Goal: Information Seeking & Learning: Learn about a topic

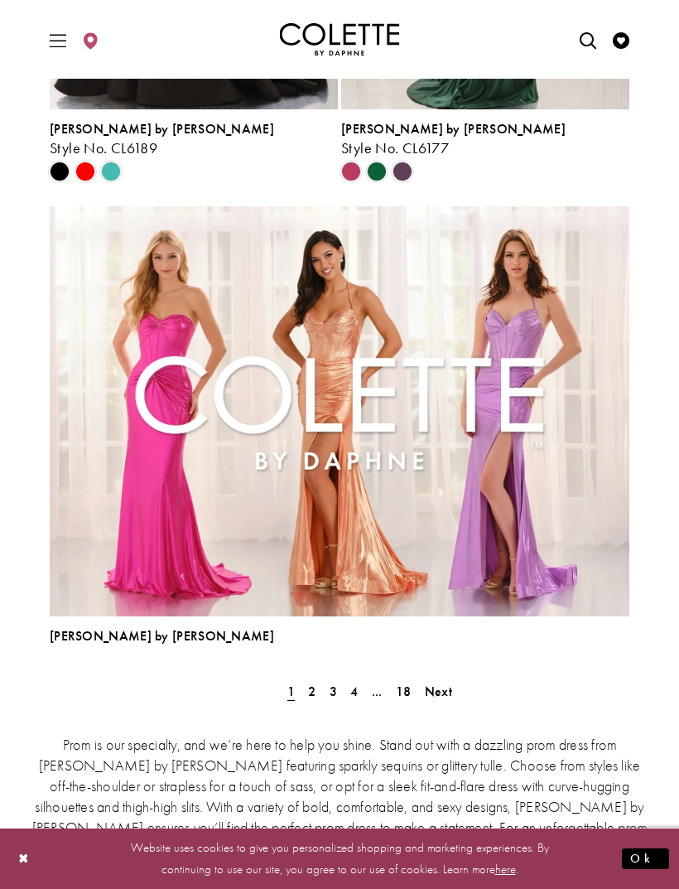
scroll to position [4493, 0]
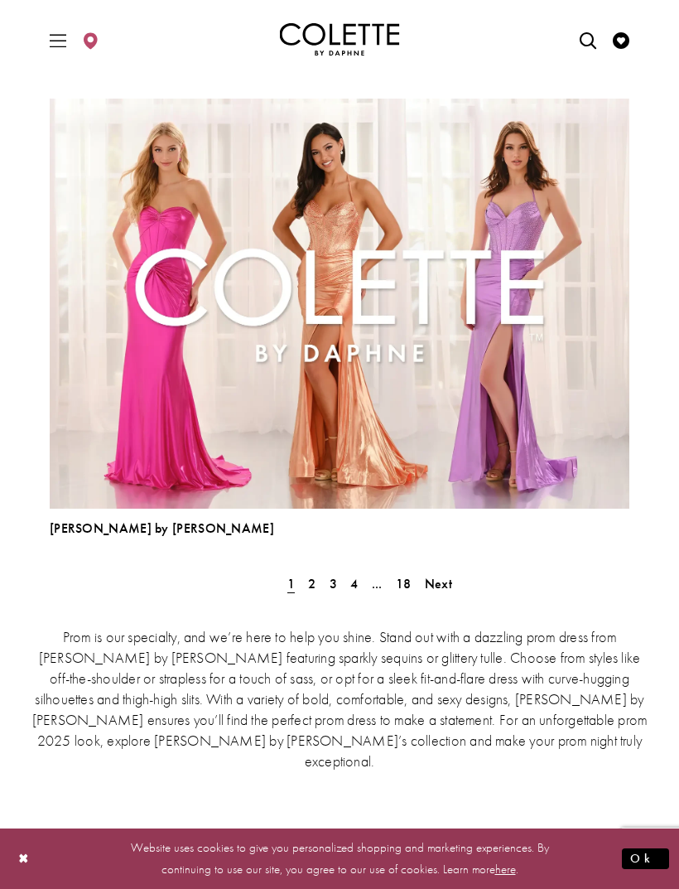
click at [443, 586] on span "Next" at bounding box center [438, 583] width 27 height 17
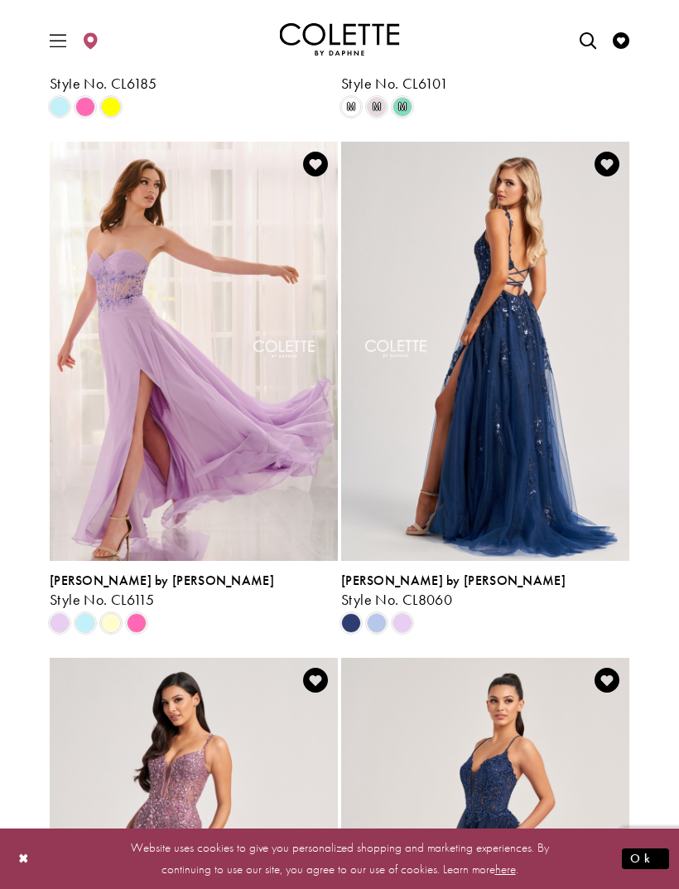
scroll to position [2969, 0]
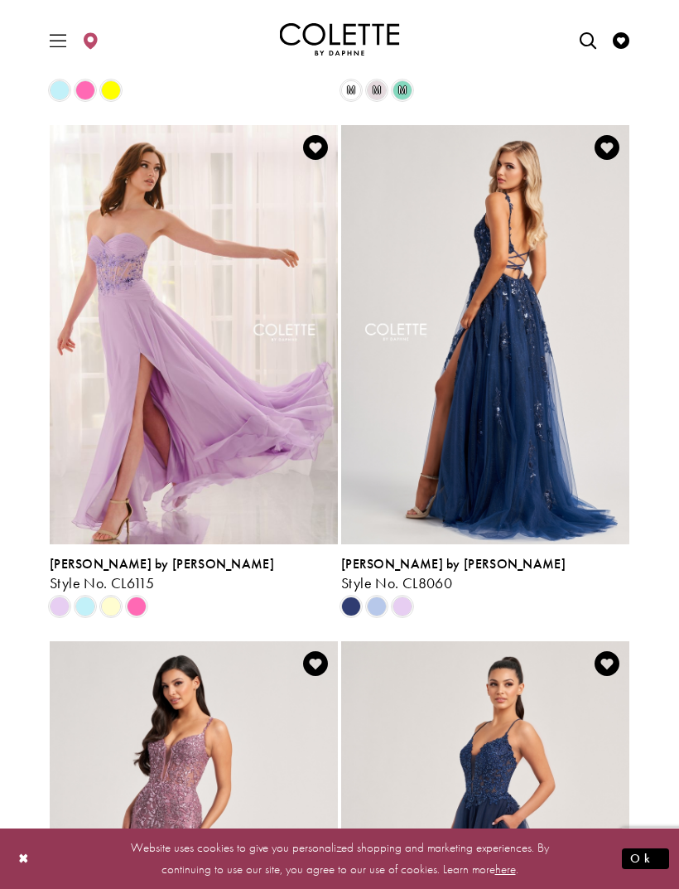
click at [507, 432] on img "Visit Colette by Daphne Style No. CL8060 Page" at bounding box center [485, 334] width 288 height 419
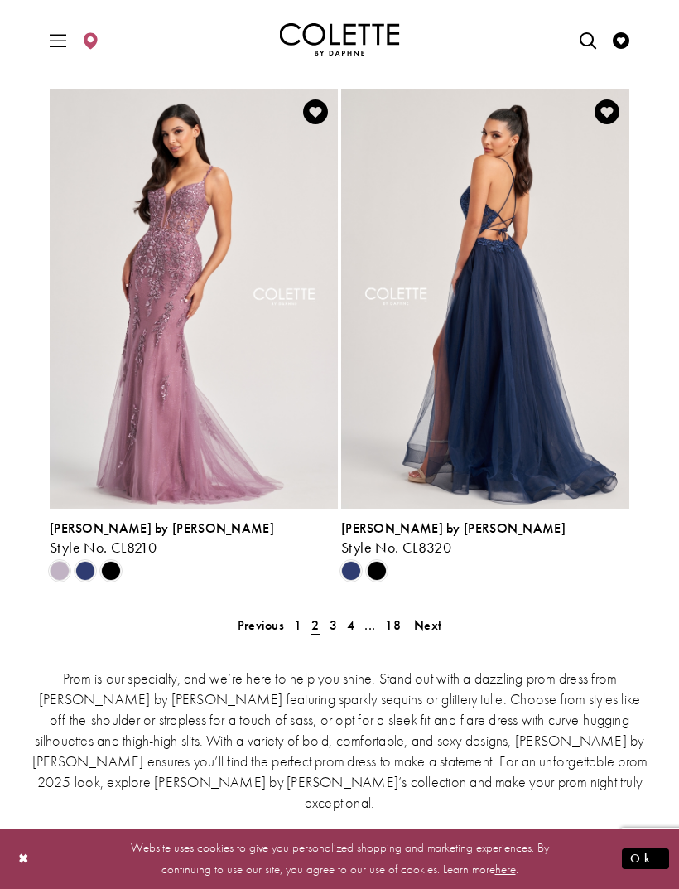
scroll to position [3520, 0]
click at [432, 625] on span "Next" at bounding box center [427, 625] width 27 height 17
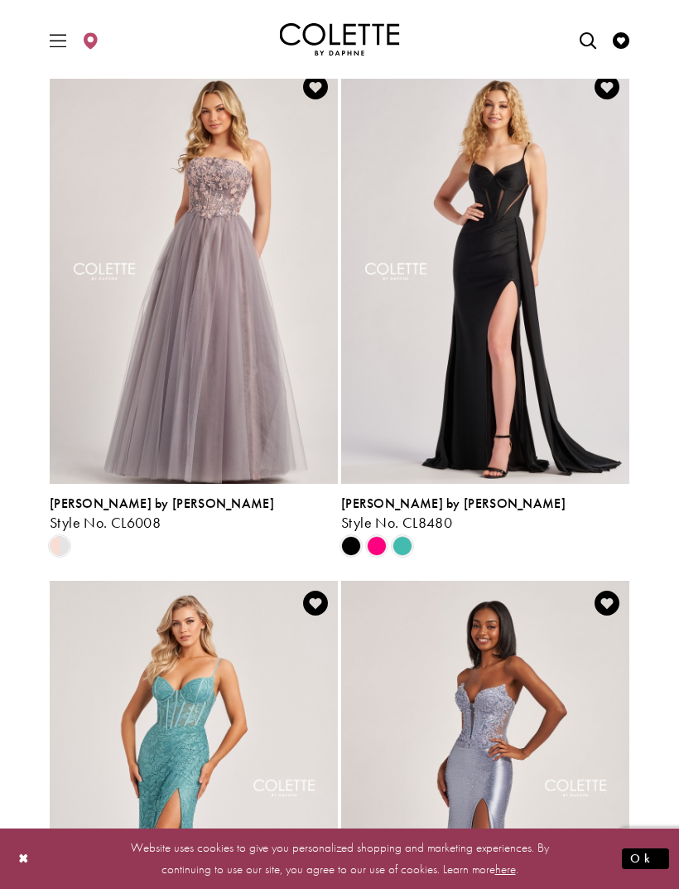
scroll to position [2452, 0]
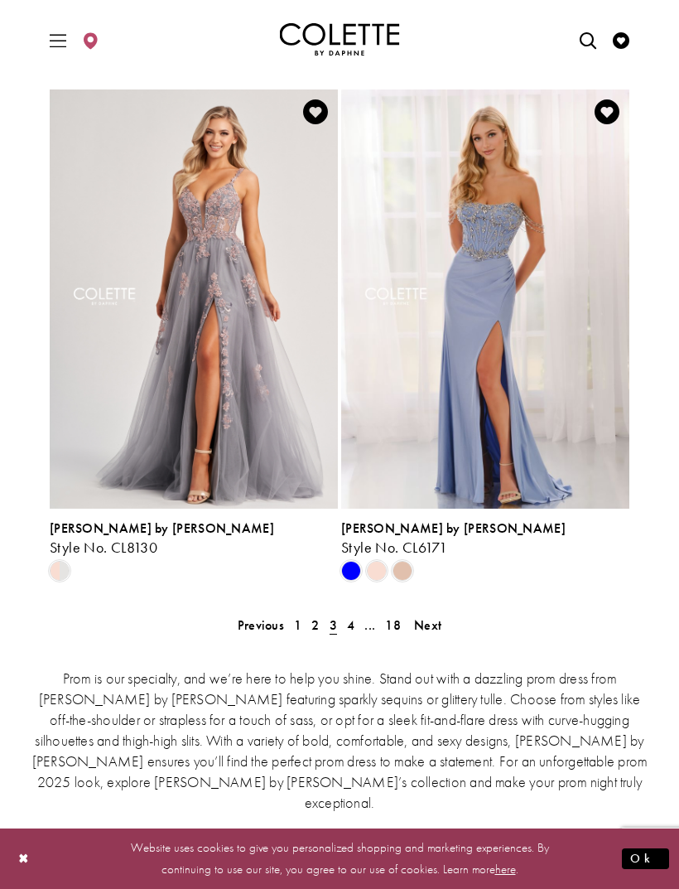
click at [435, 626] on span "Next" at bounding box center [427, 624] width 27 height 17
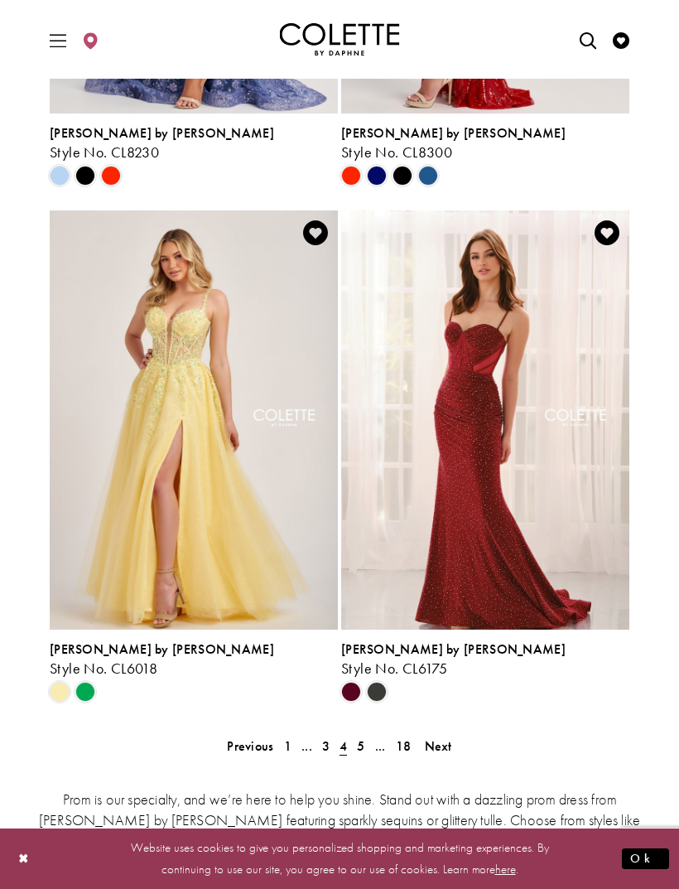
scroll to position [3403, 0]
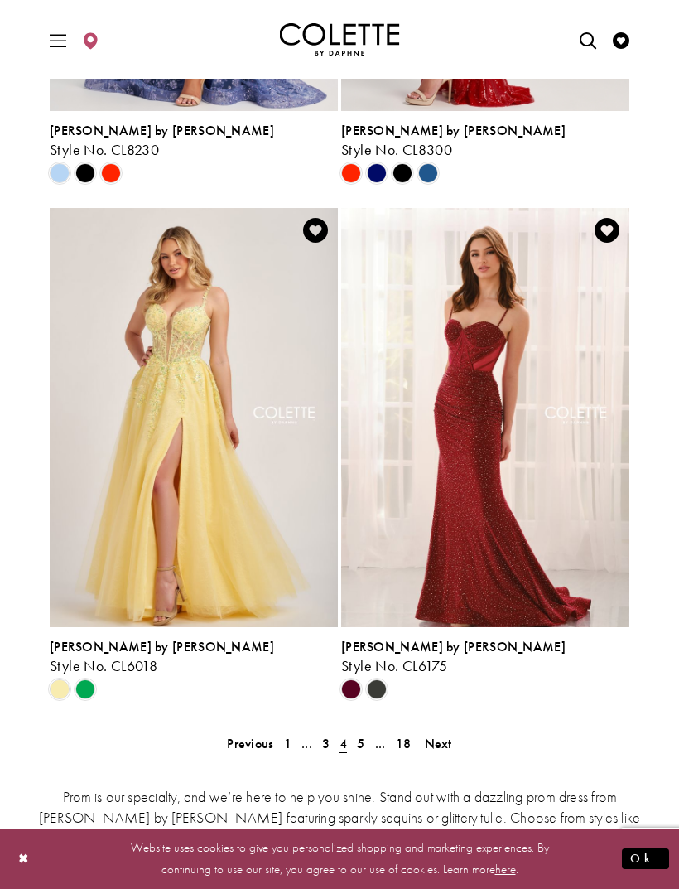
click at [448, 747] on span "Next" at bounding box center [438, 743] width 27 height 17
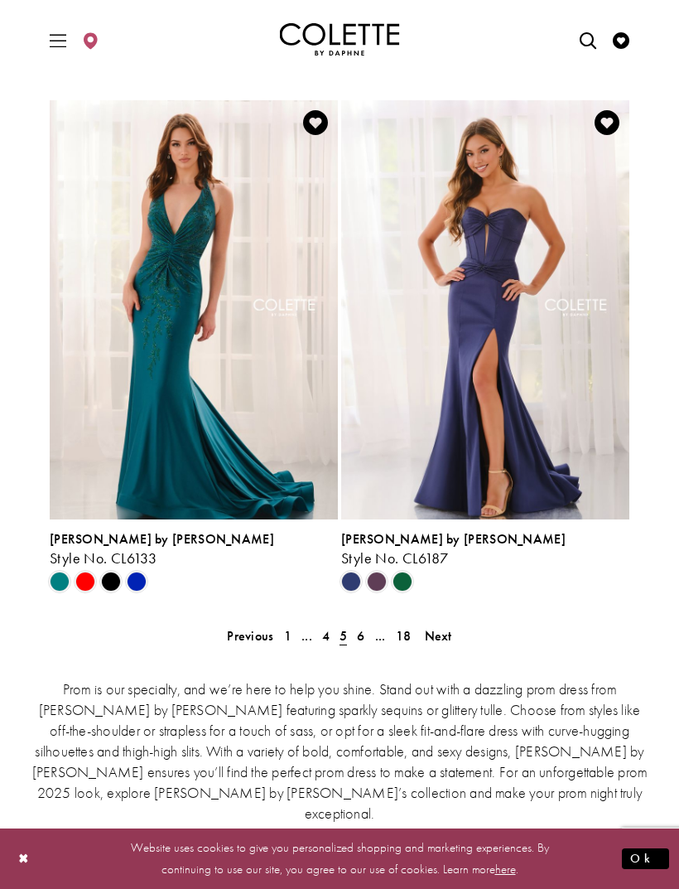
scroll to position [3510, 0]
click at [442, 637] on span "Next" at bounding box center [438, 635] width 27 height 17
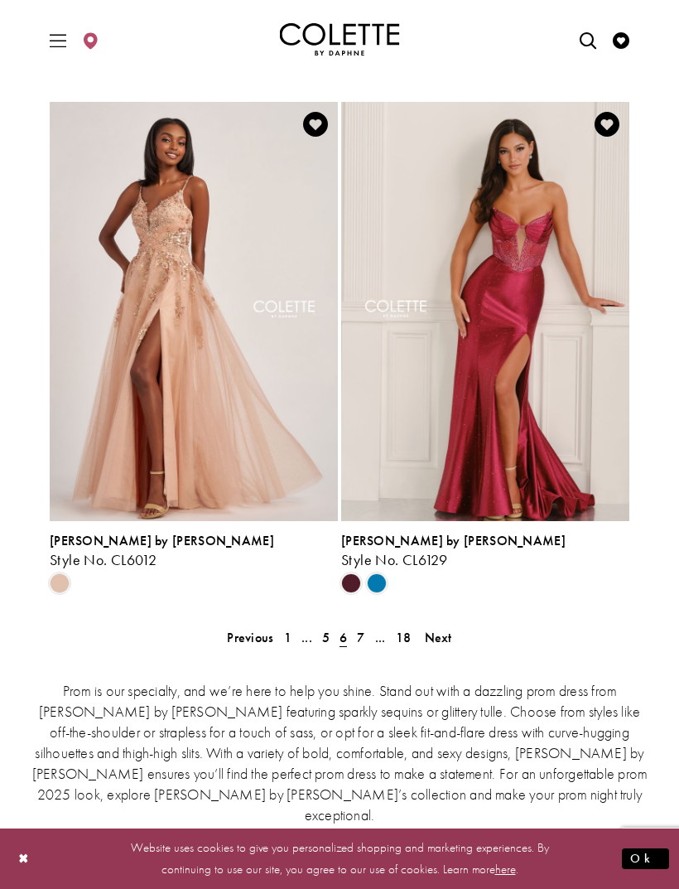
scroll to position [3508, 0]
click at [437, 637] on span "Next" at bounding box center [438, 637] width 27 height 17
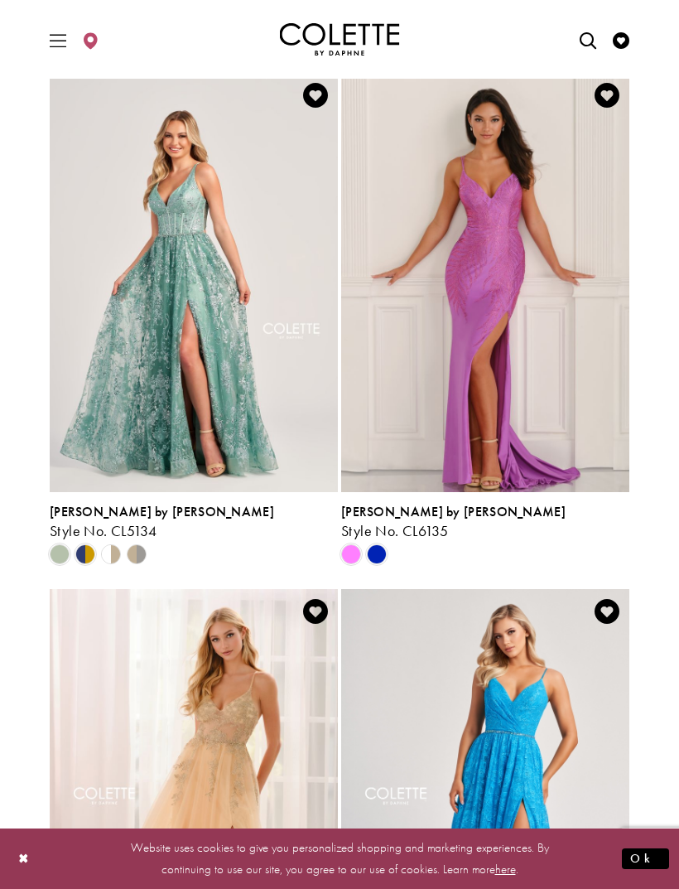
scroll to position [3029, 0]
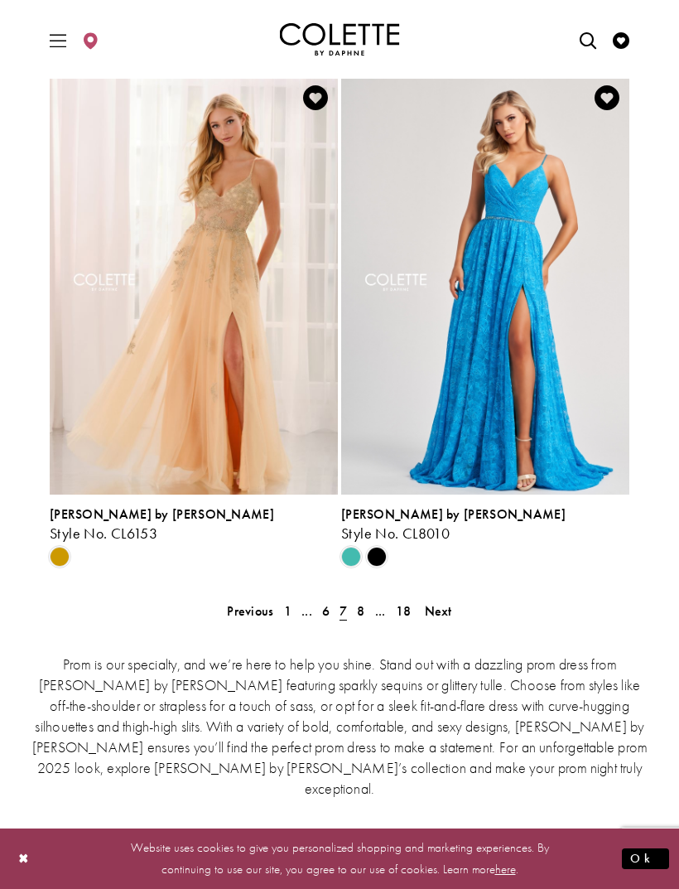
click at [443, 610] on span "Next" at bounding box center [438, 610] width 27 height 17
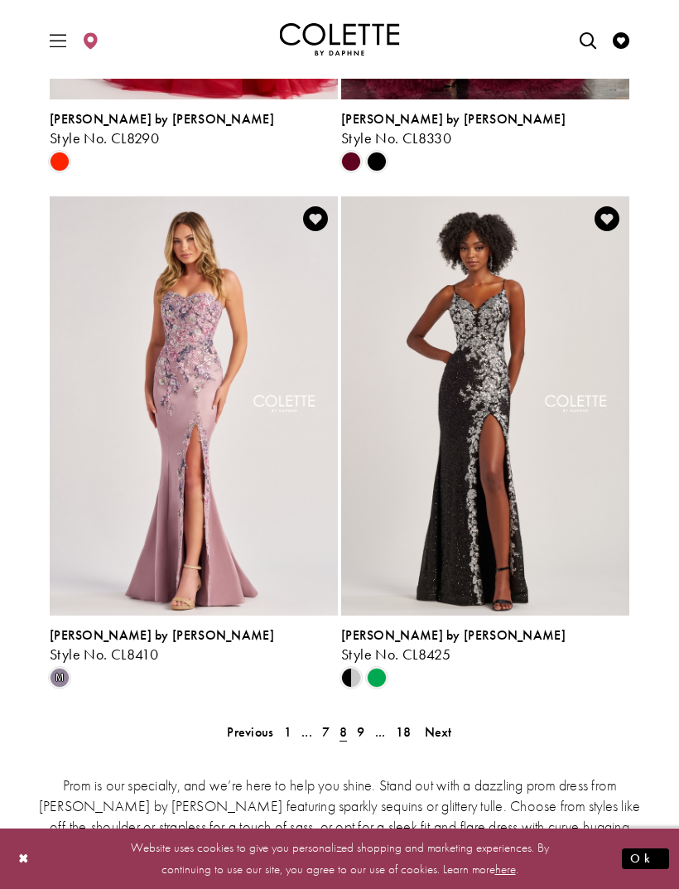
scroll to position [3540, 0]
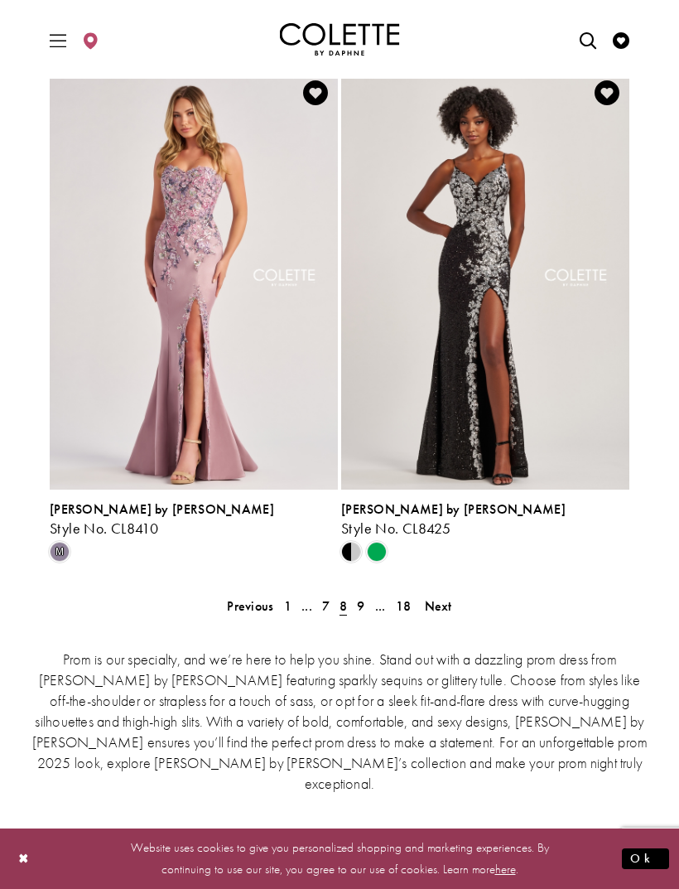
click at [448, 602] on span "Next" at bounding box center [438, 605] width 27 height 17
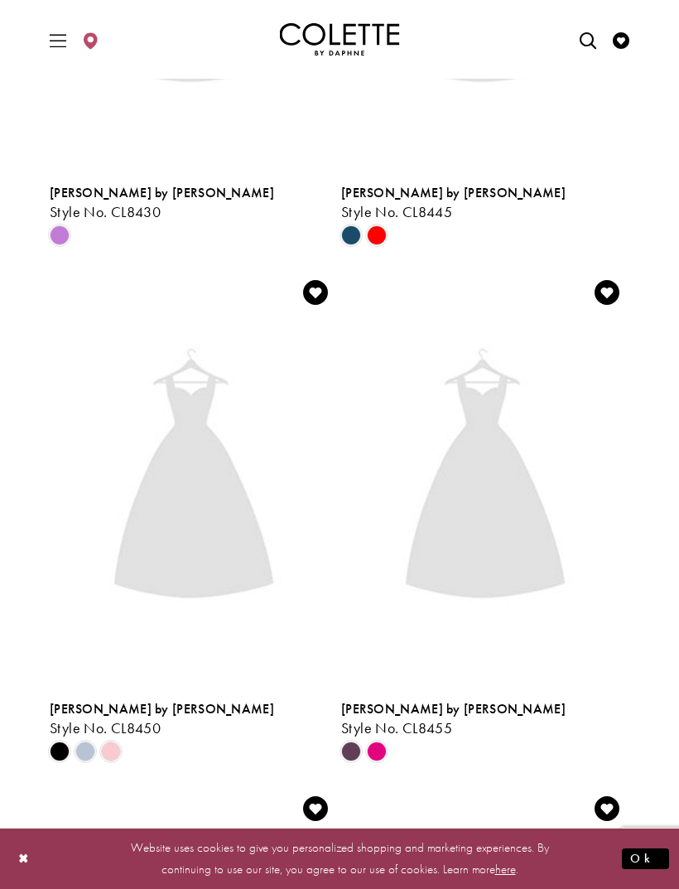
scroll to position [433, 0]
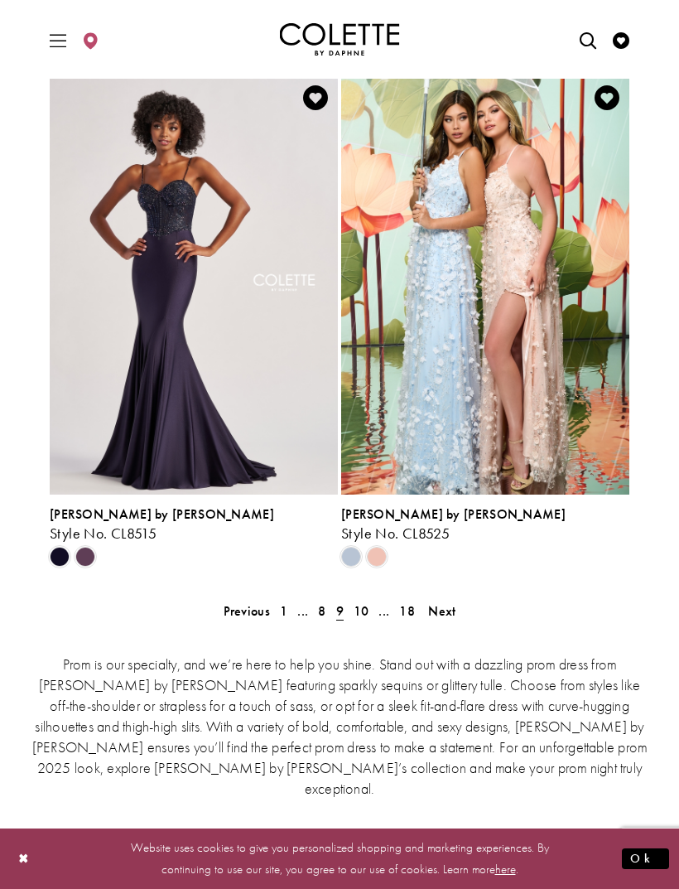
click at [457, 608] on link "Next" at bounding box center [441, 611] width 37 height 24
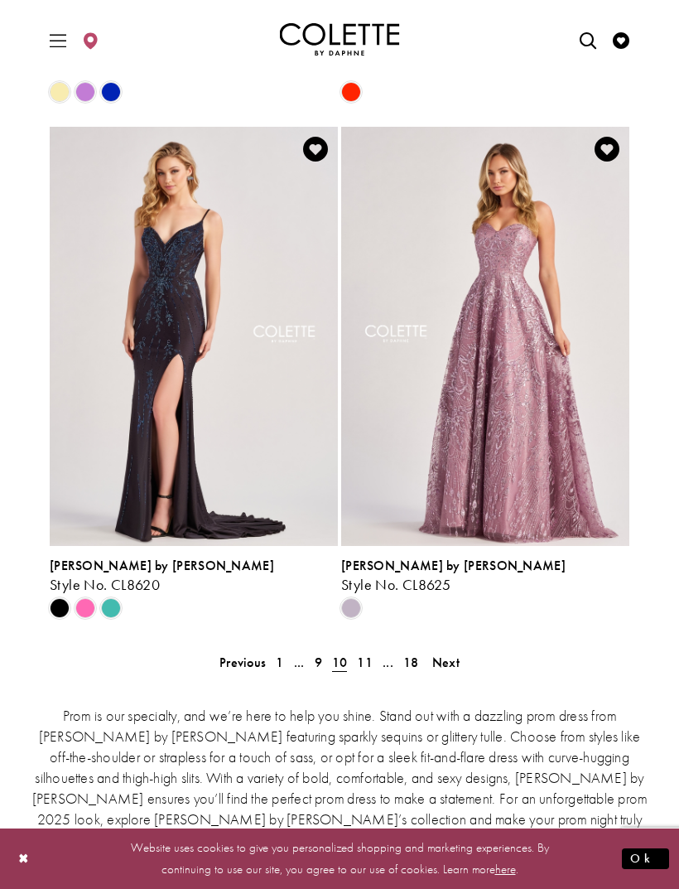
scroll to position [3483, 0]
click at [451, 654] on span "Next" at bounding box center [445, 662] width 27 height 17
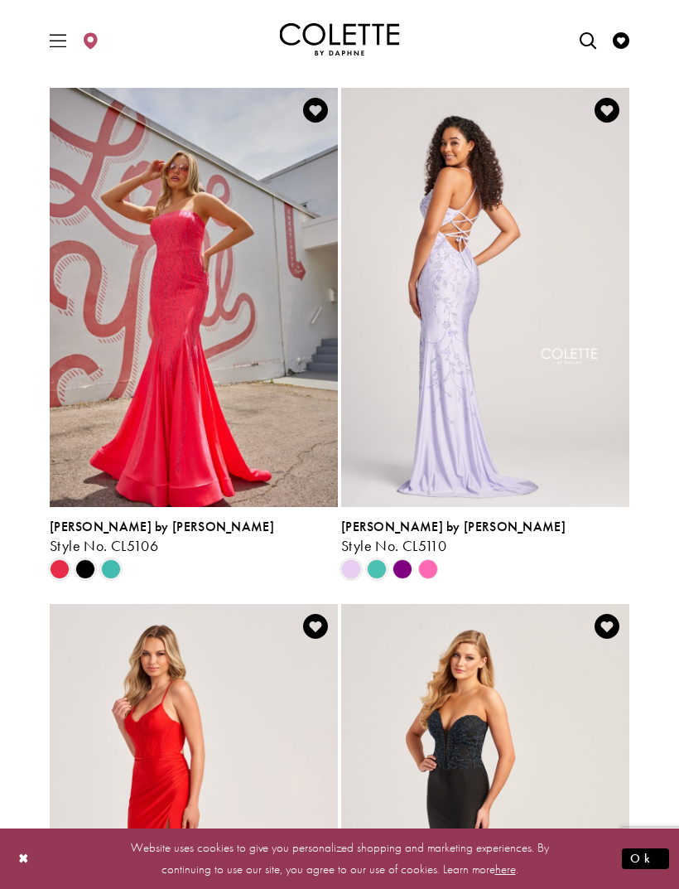
scroll to position [3009, 0]
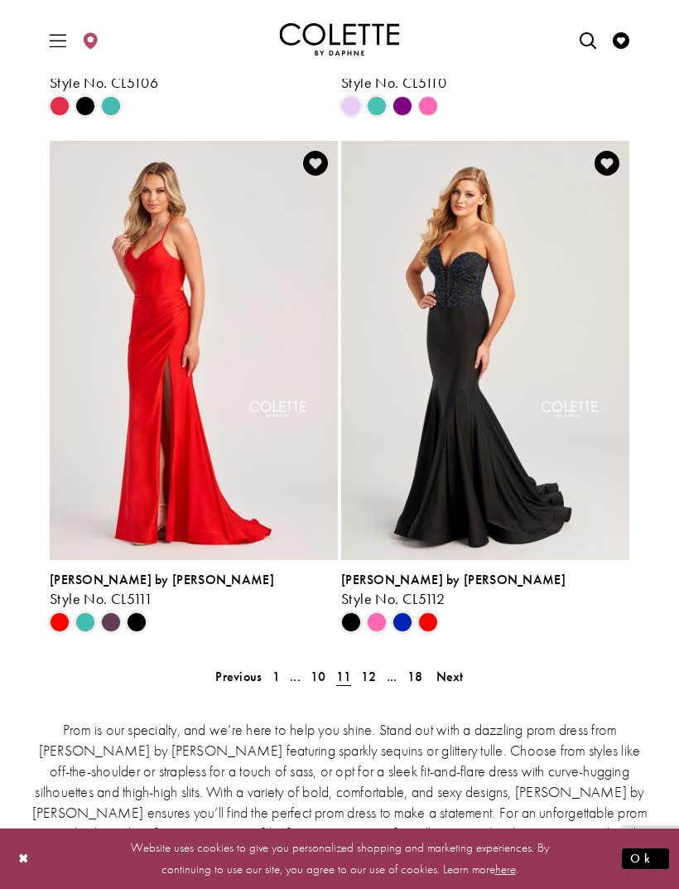
click at [460, 676] on span "Next" at bounding box center [450, 676] width 27 height 17
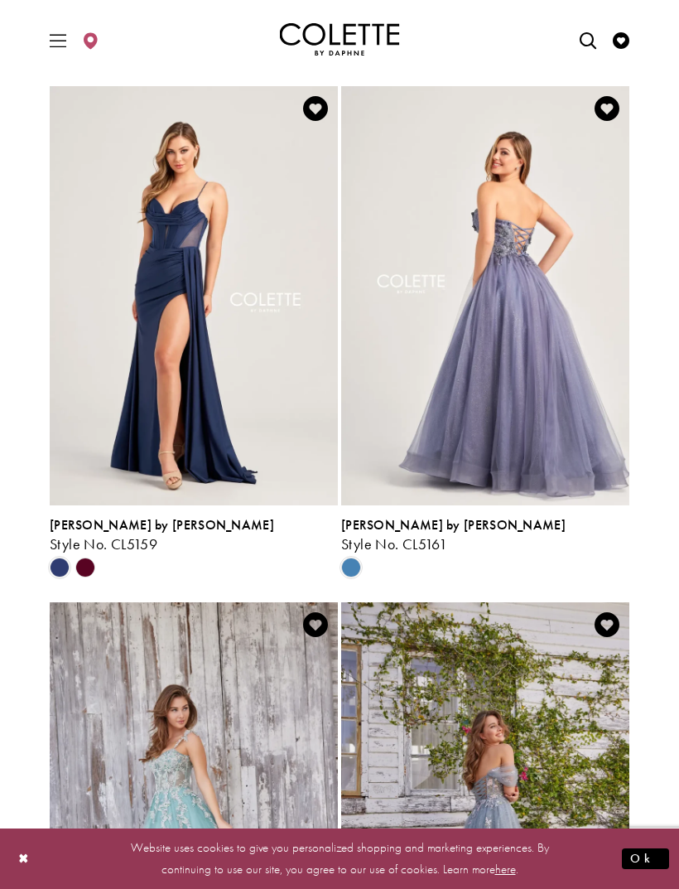
scroll to position [3008, 0]
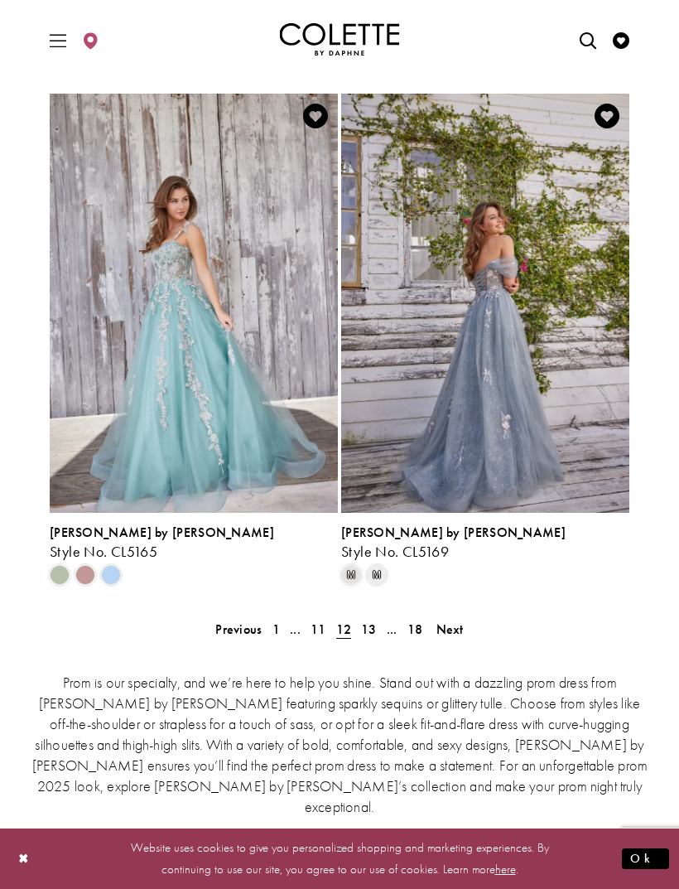
click at [461, 627] on span "Next" at bounding box center [450, 629] width 27 height 17
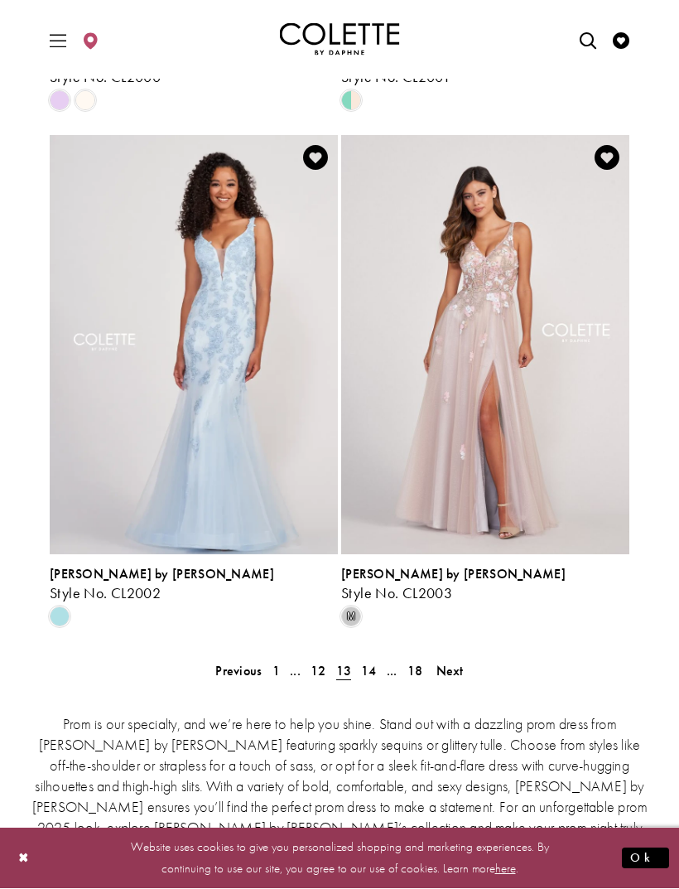
scroll to position [3515, 0]
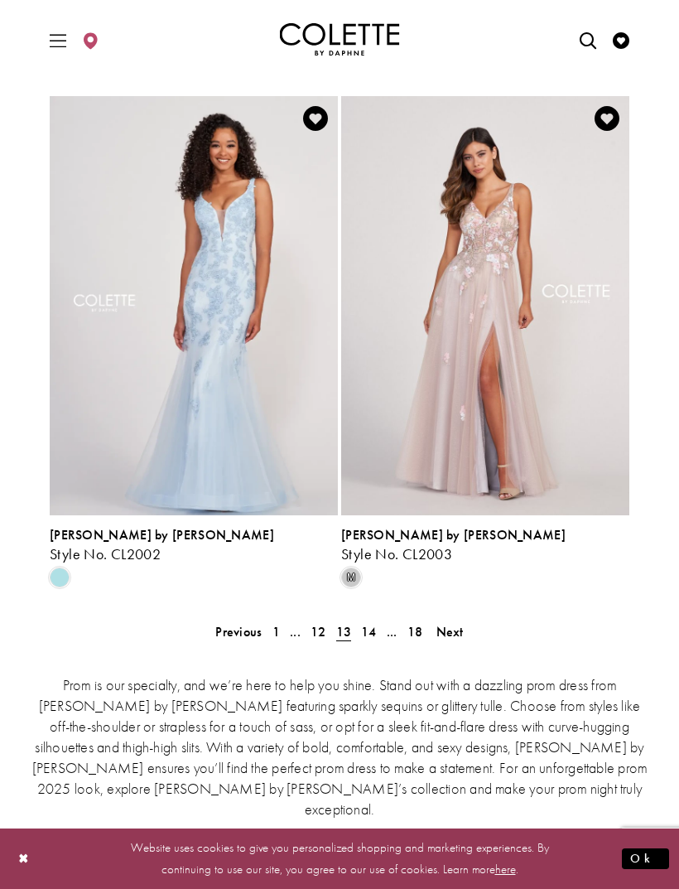
click at [454, 631] on span "Next" at bounding box center [450, 631] width 27 height 17
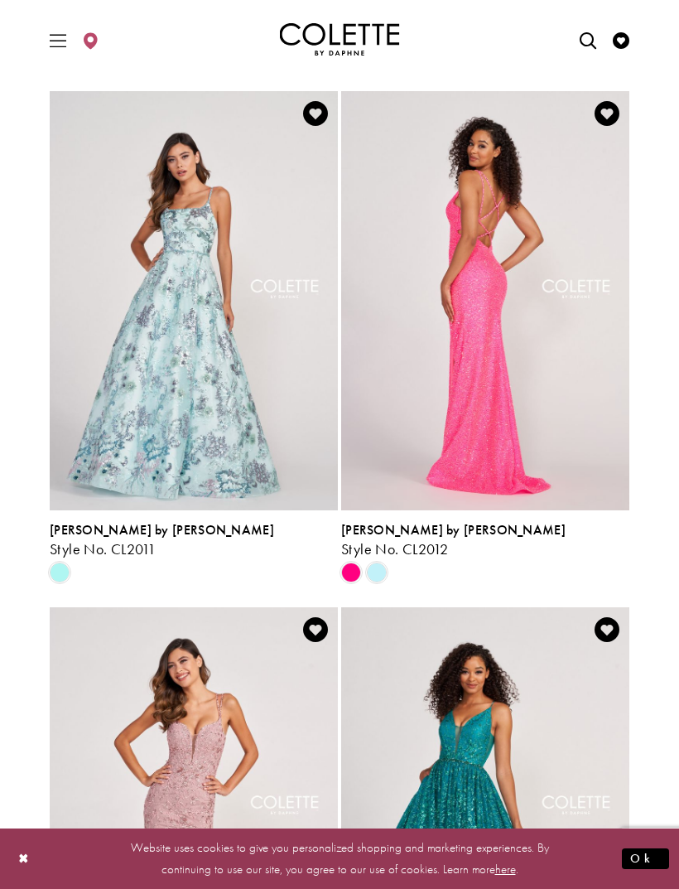
scroll to position [2020, 0]
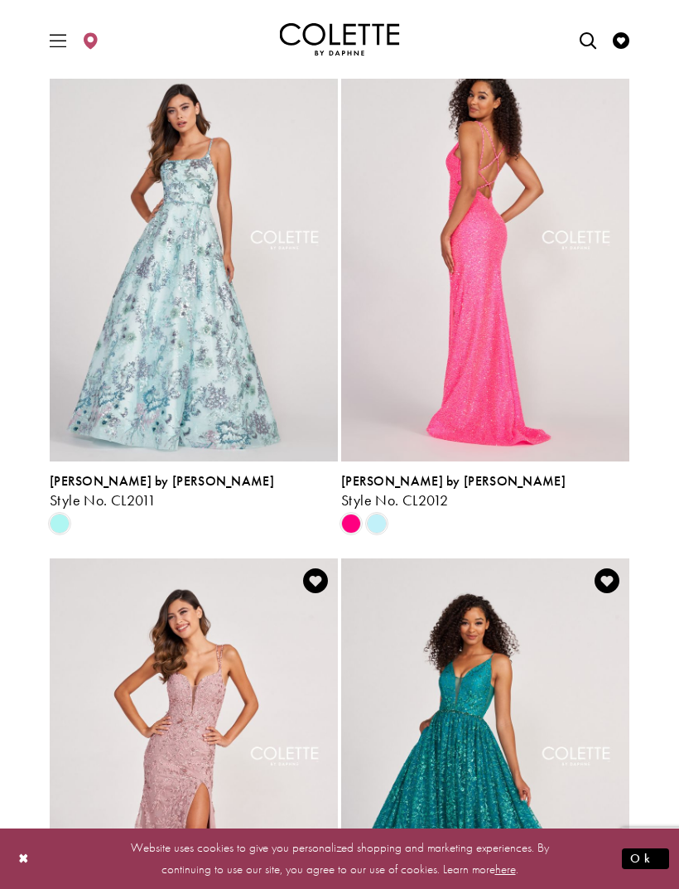
click at [129, 476] on span "[PERSON_NAME] by [PERSON_NAME]" at bounding box center [162, 480] width 225 height 17
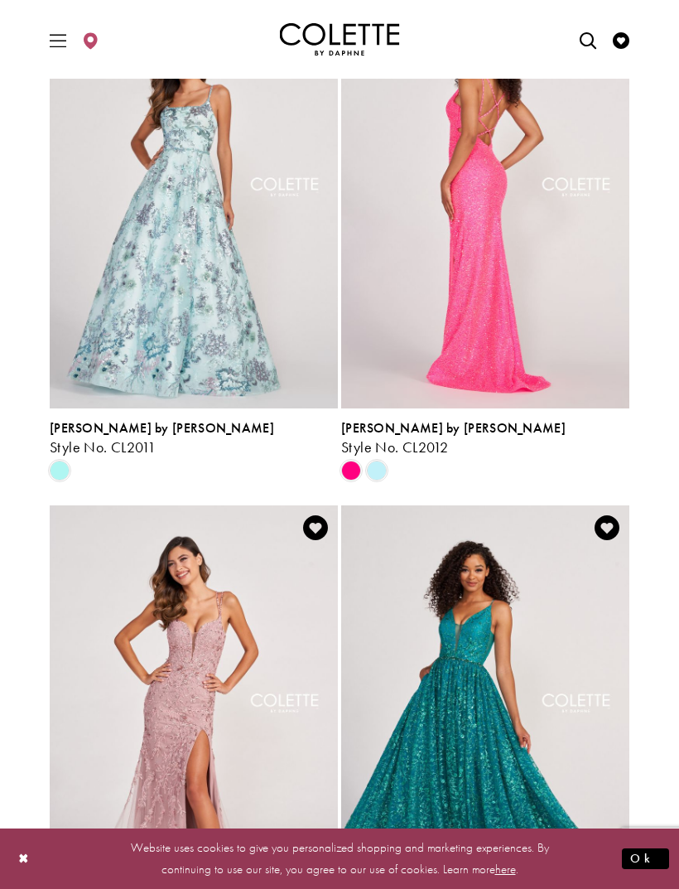
click at [128, 423] on span "[PERSON_NAME] by [PERSON_NAME]" at bounding box center [162, 427] width 225 height 17
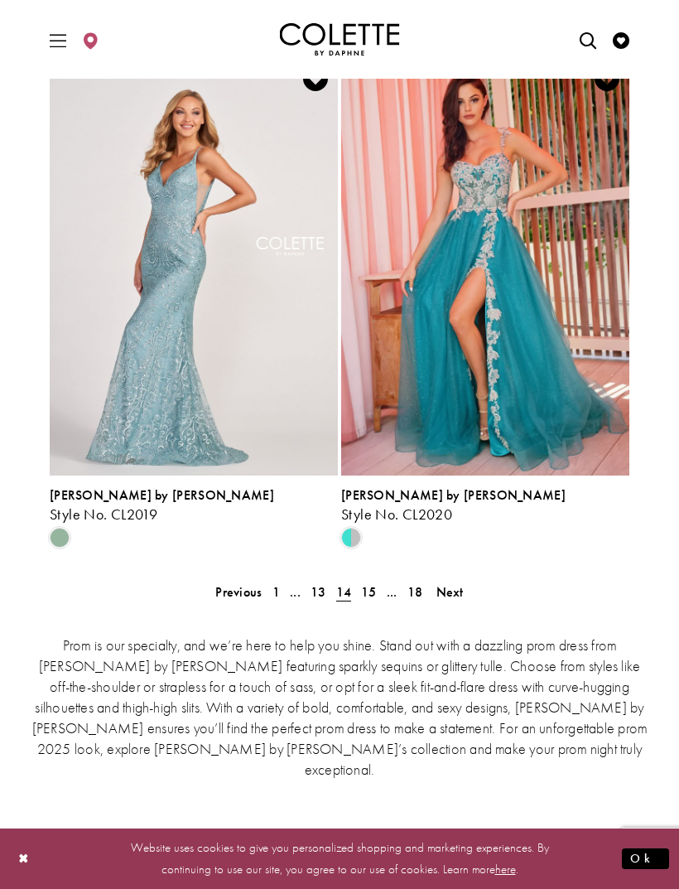
scroll to position [3524, 0]
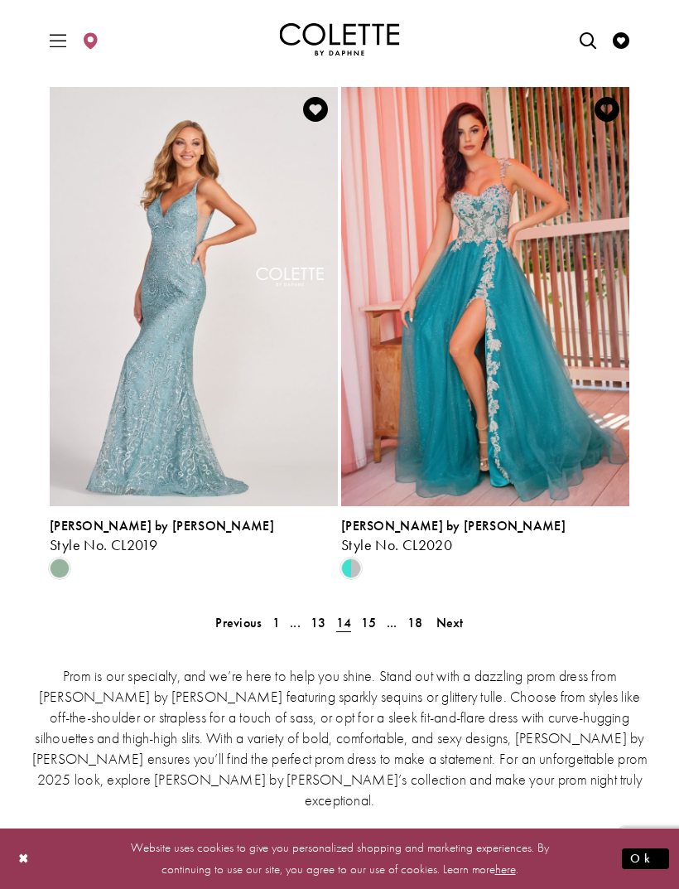
click at [456, 626] on span "Next" at bounding box center [450, 622] width 27 height 17
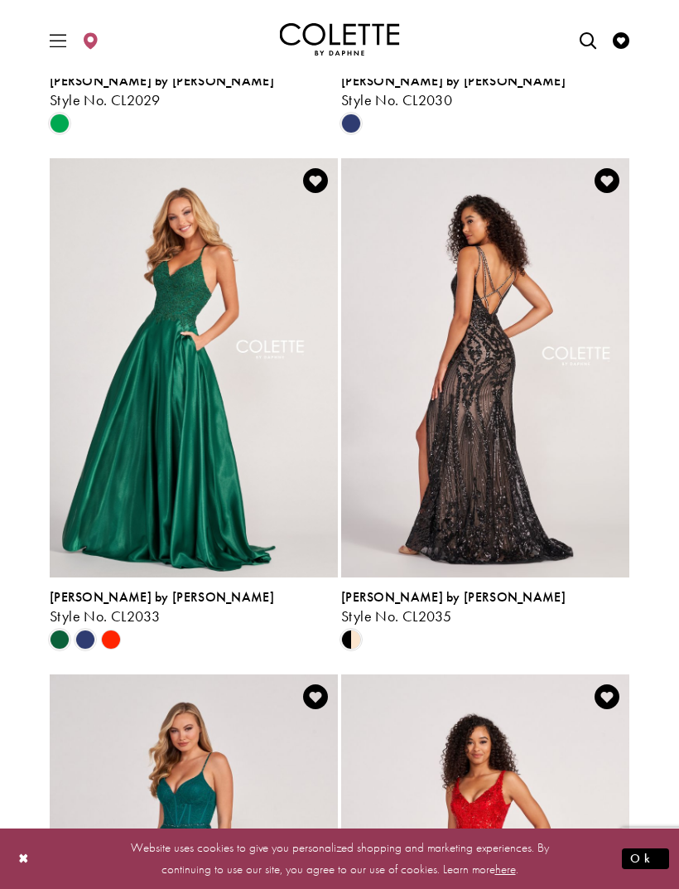
scroll to position [2936, 0]
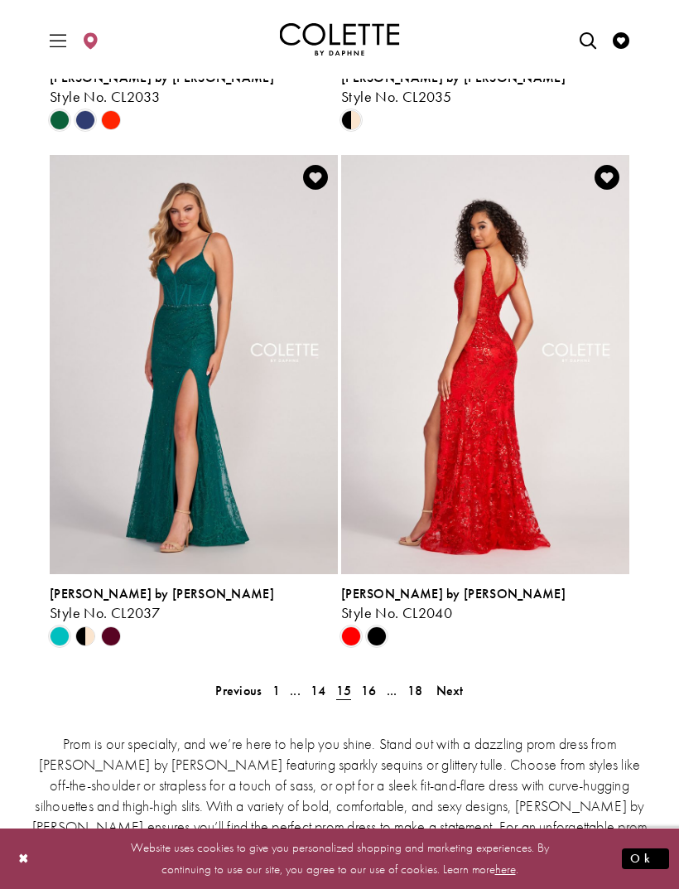
click at [460, 694] on span "Next" at bounding box center [450, 690] width 27 height 17
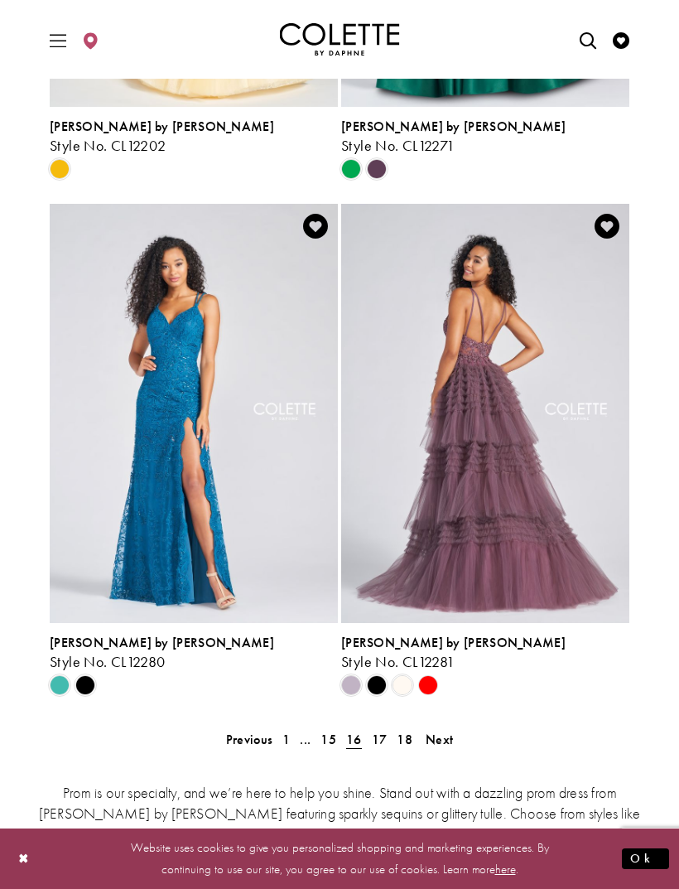
scroll to position [3409, 0]
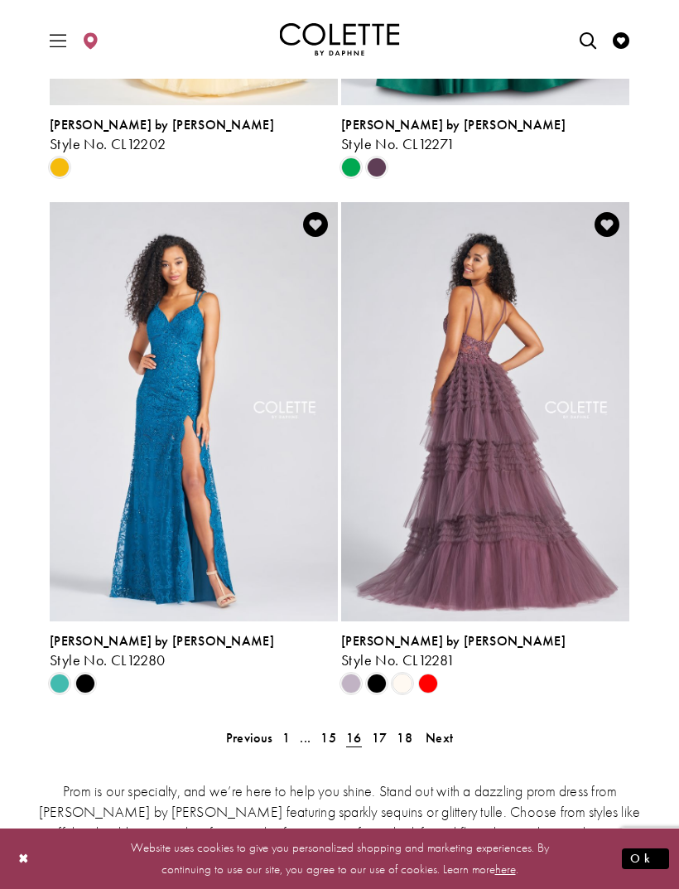
click at [442, 729] on span "Next" at bounding box center [439, 737] width 27 height 17
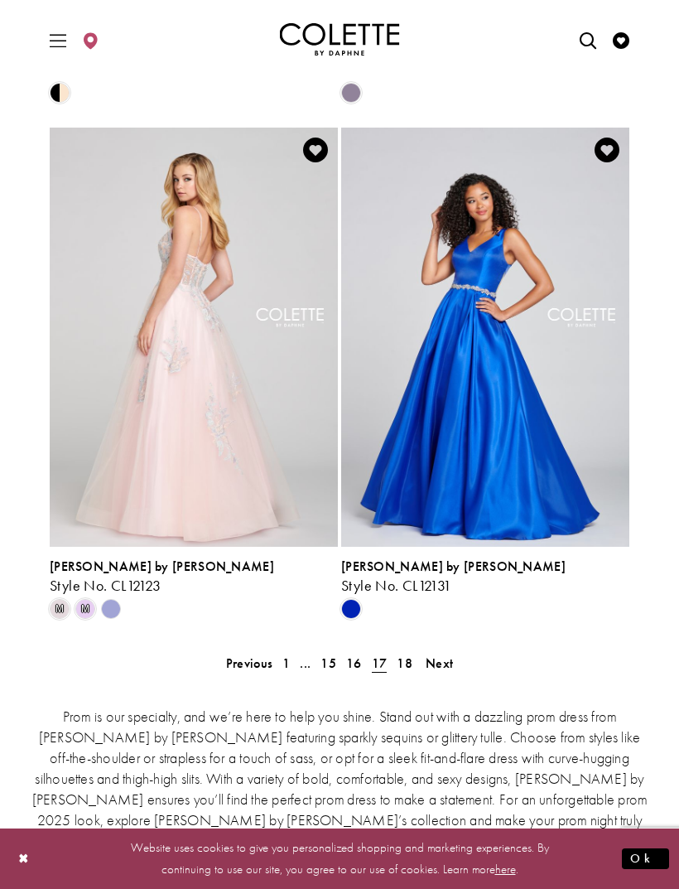
scroll to position [3488, 0]
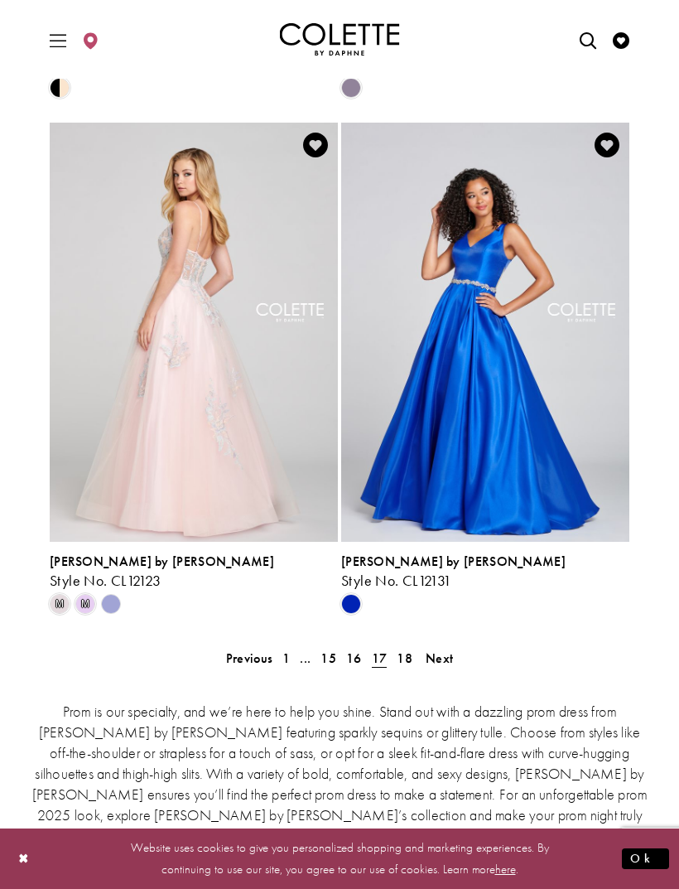
click at [452, 662] on span "Next" at bounding box center [439, 658] width 27 height 17
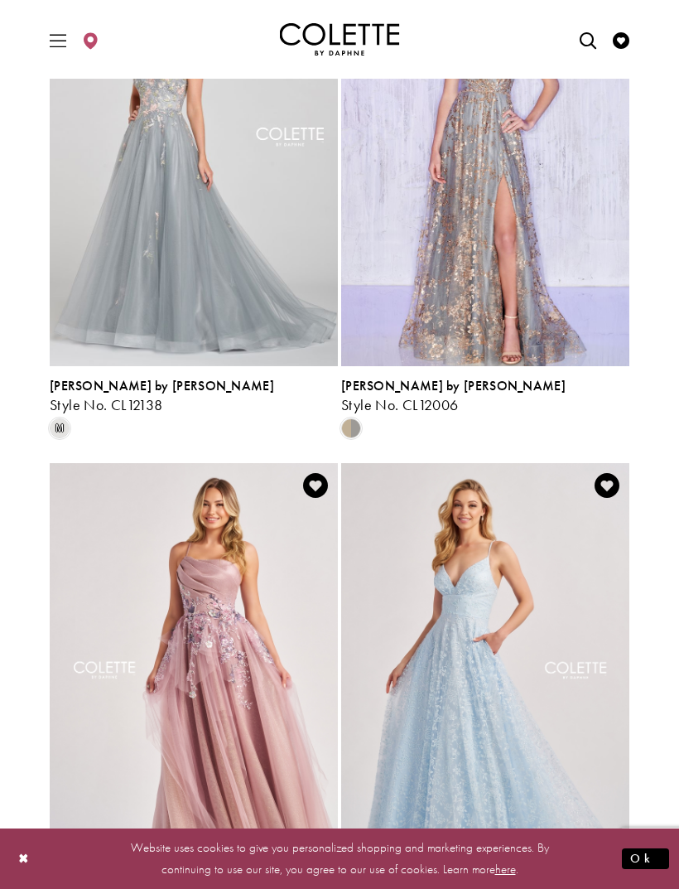
scroll to position [565, 0]
click at [61, 26] on span "Toggle Main Navigation Menu" at bounding box center [58, 40] width 25 height 46
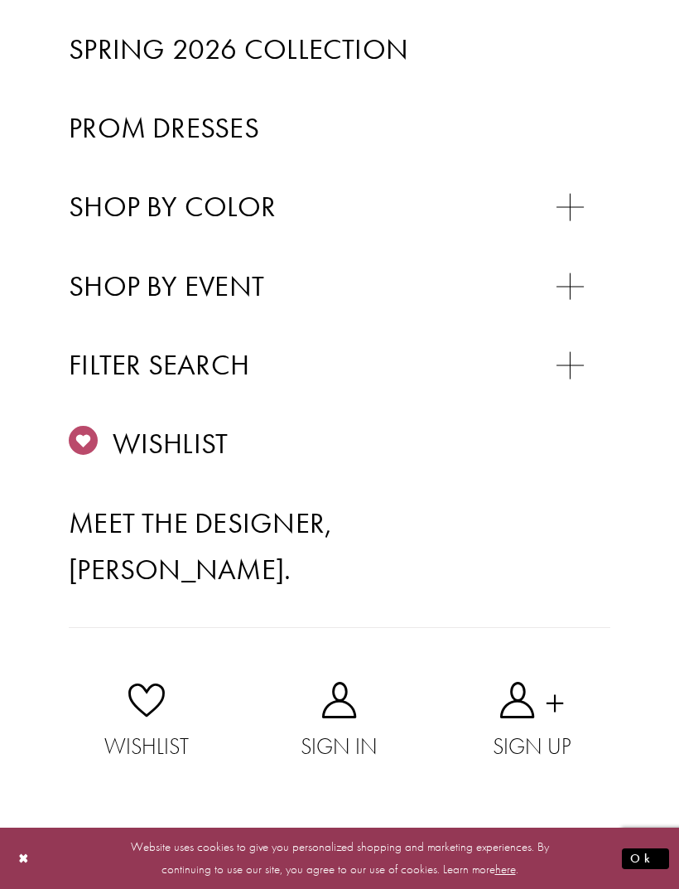
scroll to position [464, 0]
click at [0, 0] on div "Primary block" at bounding box center [0, 0] width 0 height 0
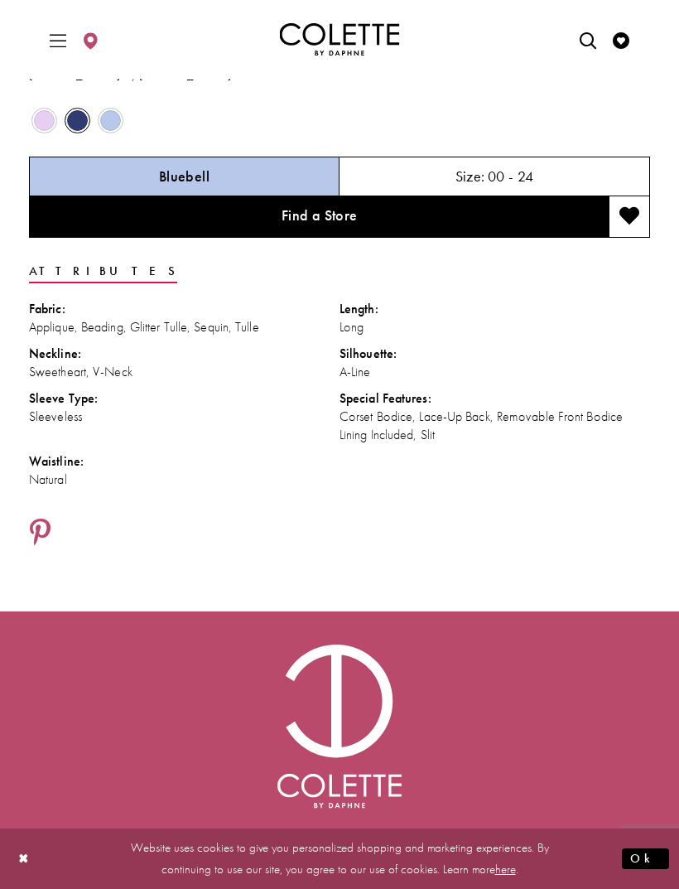
scroll to position [1007, 0]
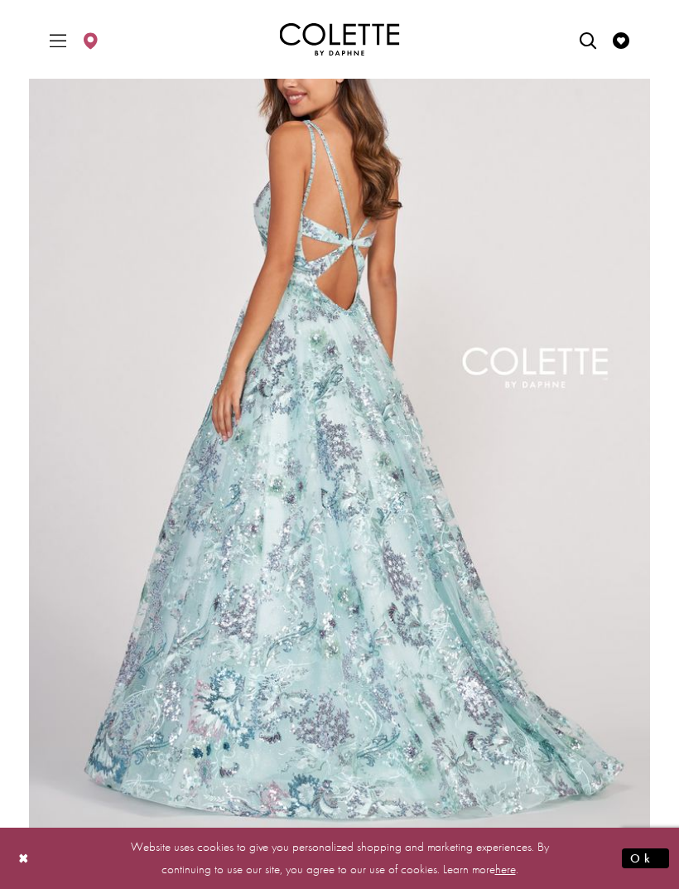
scroll to position [191, 0]
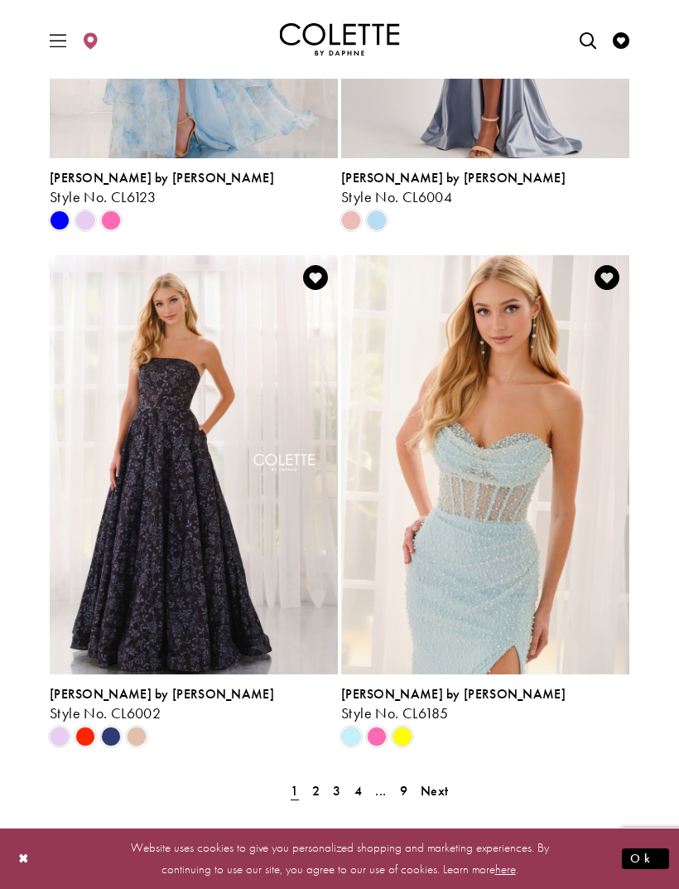
scroll to position [3069, 0]
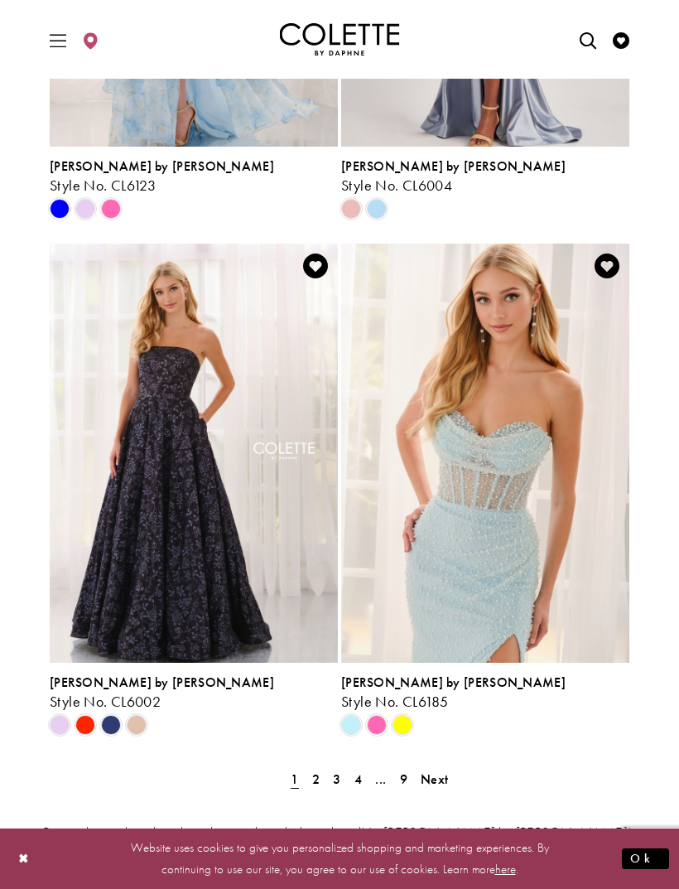
click at [437, 771] on span "Next" at bounding box center [434, 779] width 27 height 17
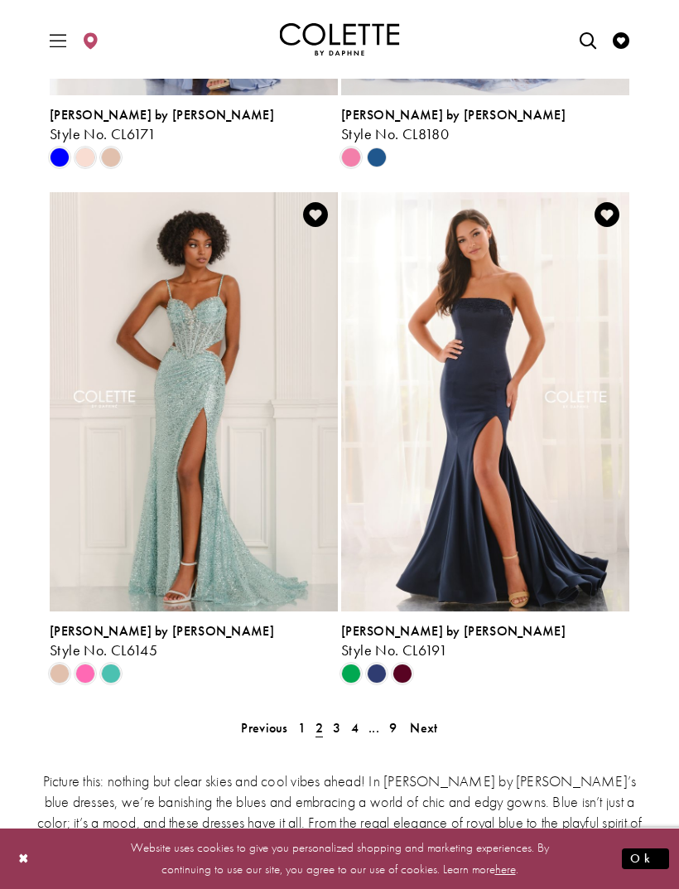
scroll to position [3124, 0]
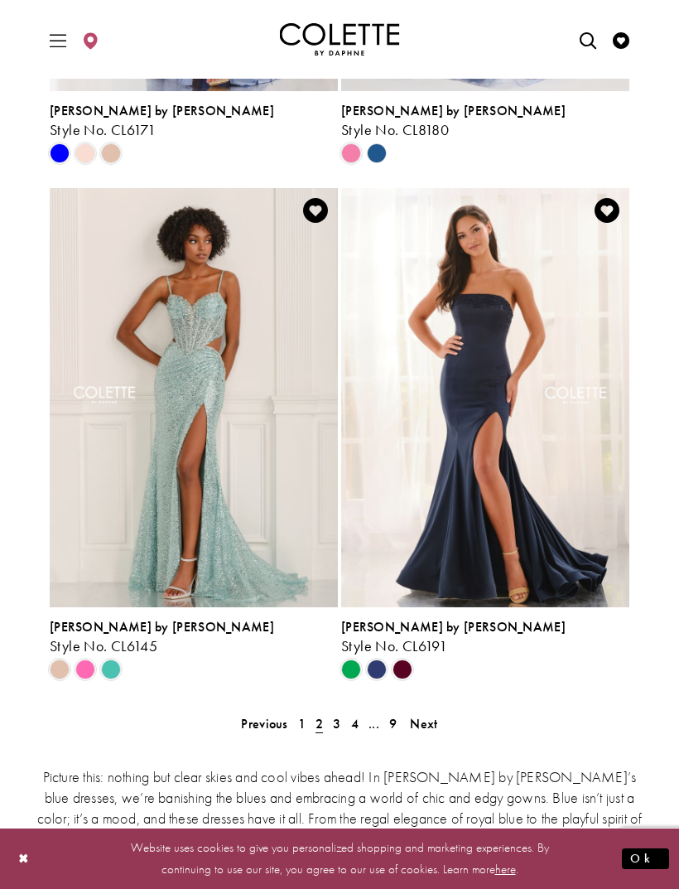
click at [432, 715] on span "Next" at bounding box center [423, 723] width 27 height 17
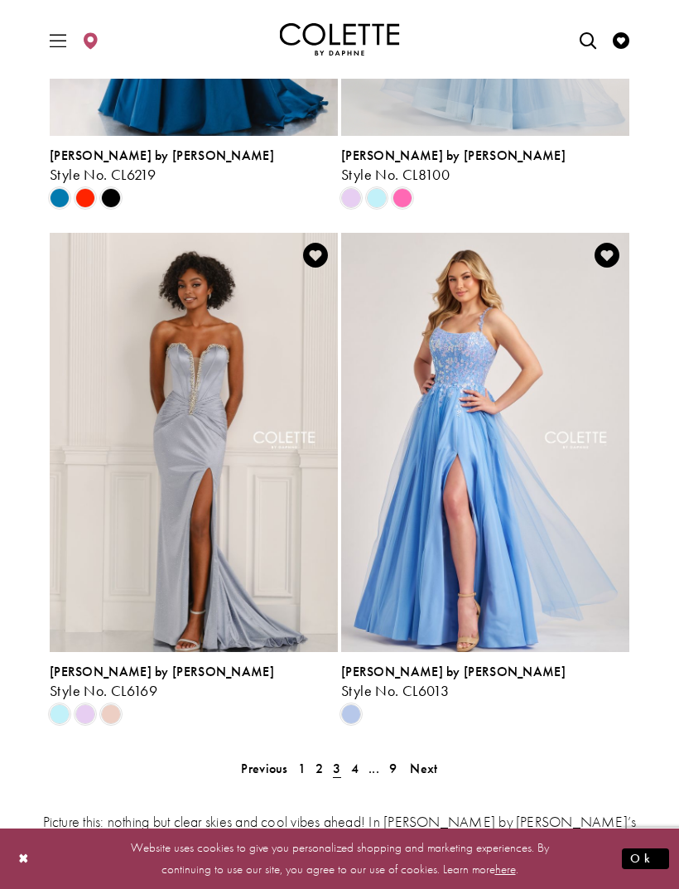
scroll to position [3084, 0]
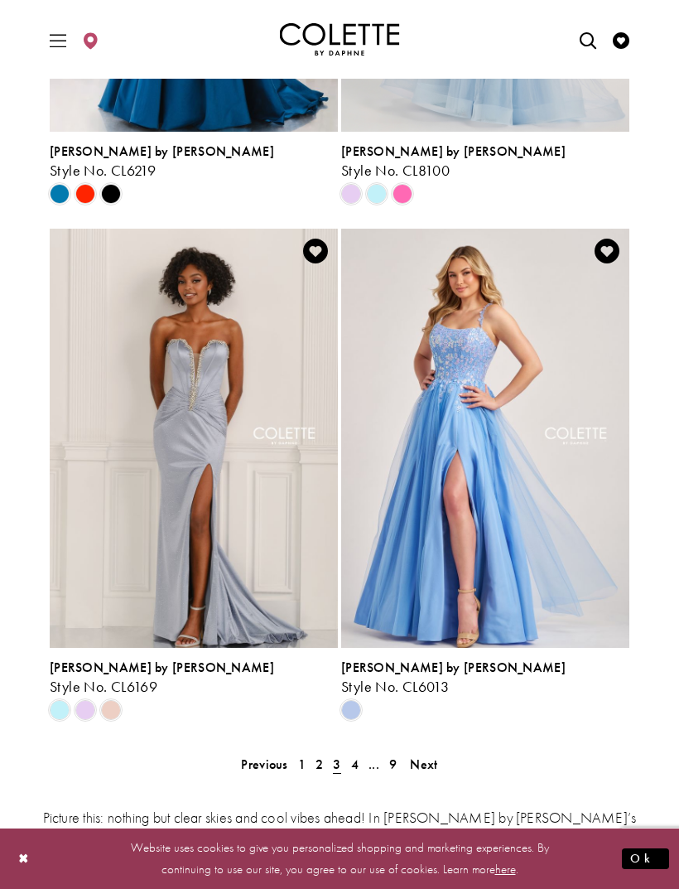
click at [431, 756] on span "Next" at bounding box center [423, 764] width 27 height 17
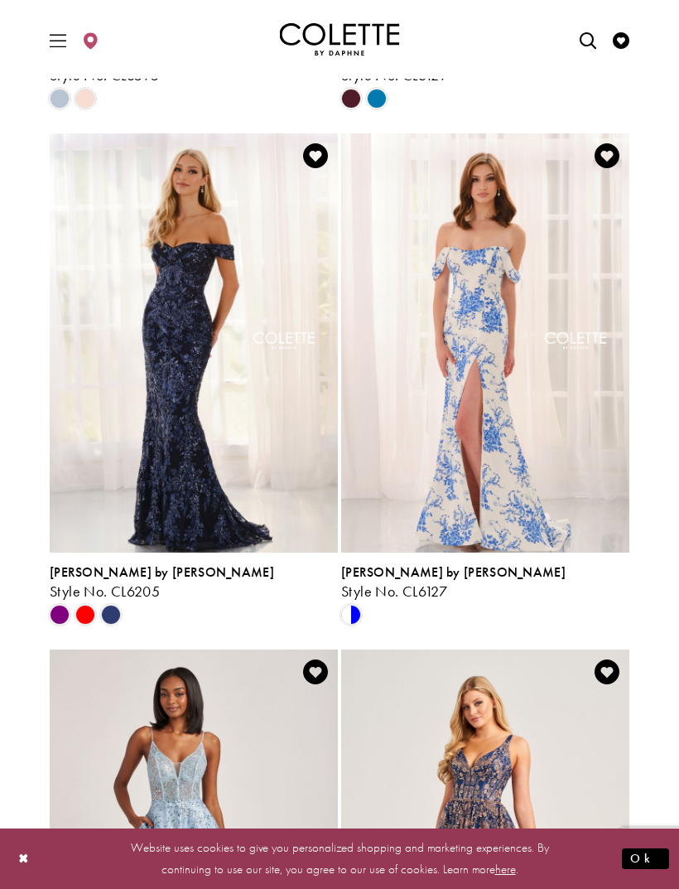
scroll to position [2153, 0]
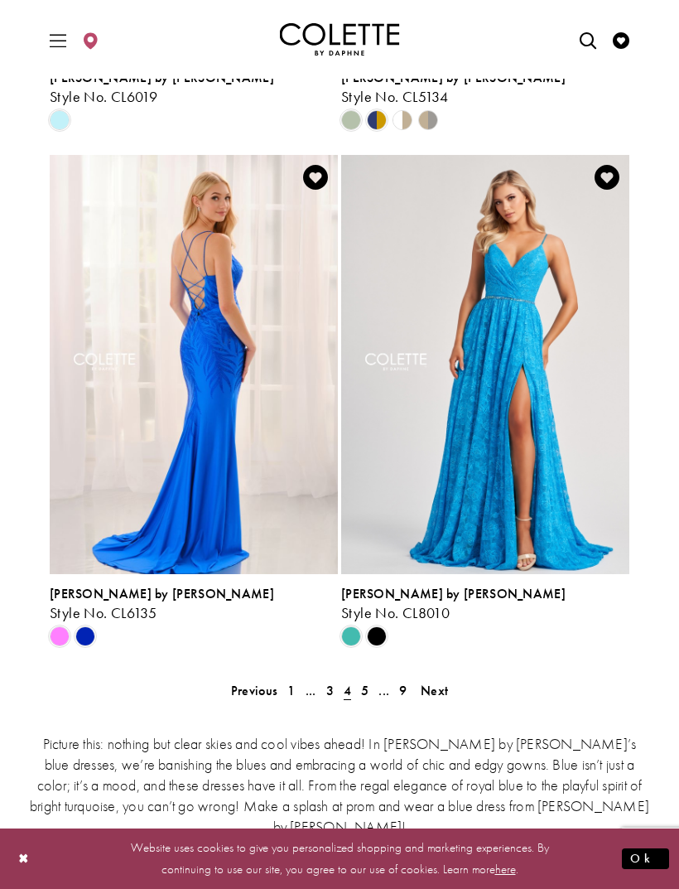
click at [435, 682] on span "Next" at bounding box center [434, 690] width 27 height 17
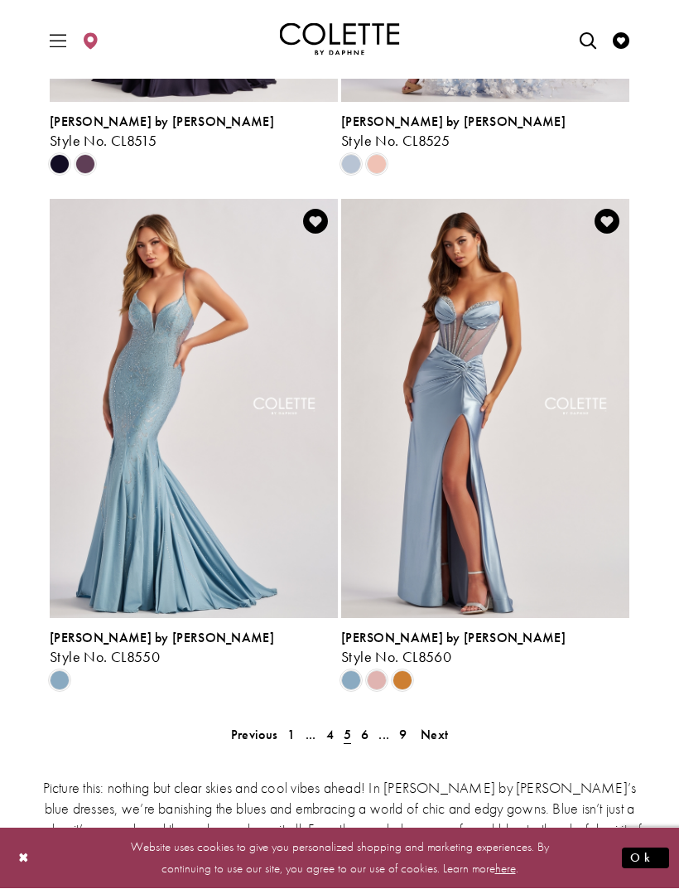
scroll to position [3114, 0]
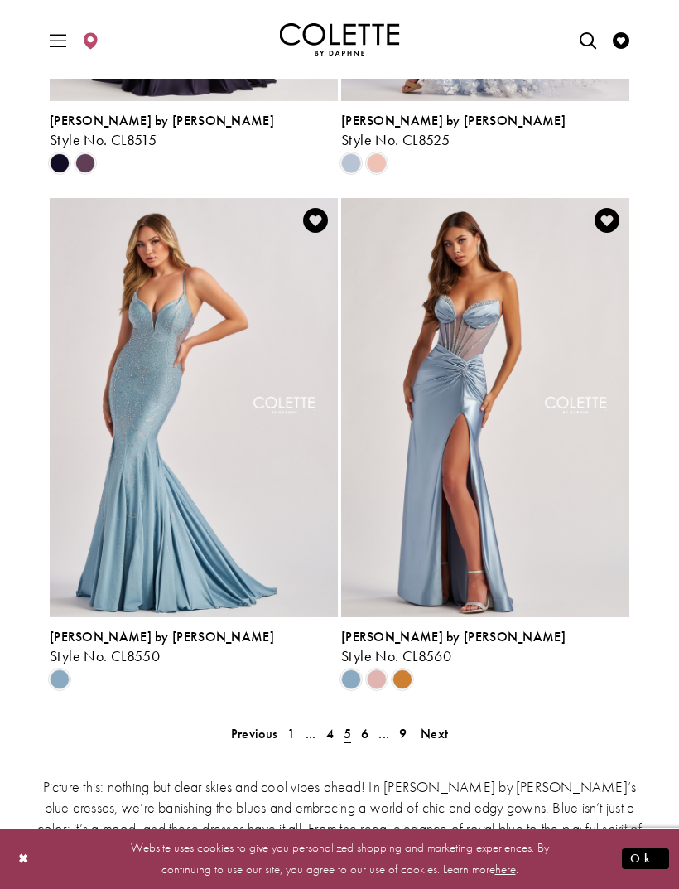
click at [442, 725] on span "Next" at bounding box center [434, 733] width 27 height 17
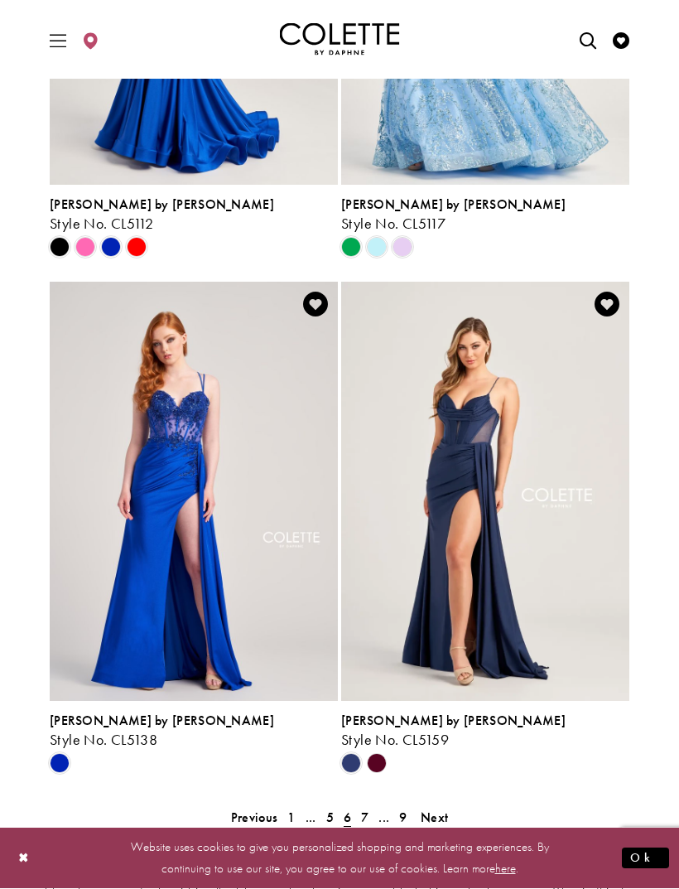
scroll to position [3108, 0]
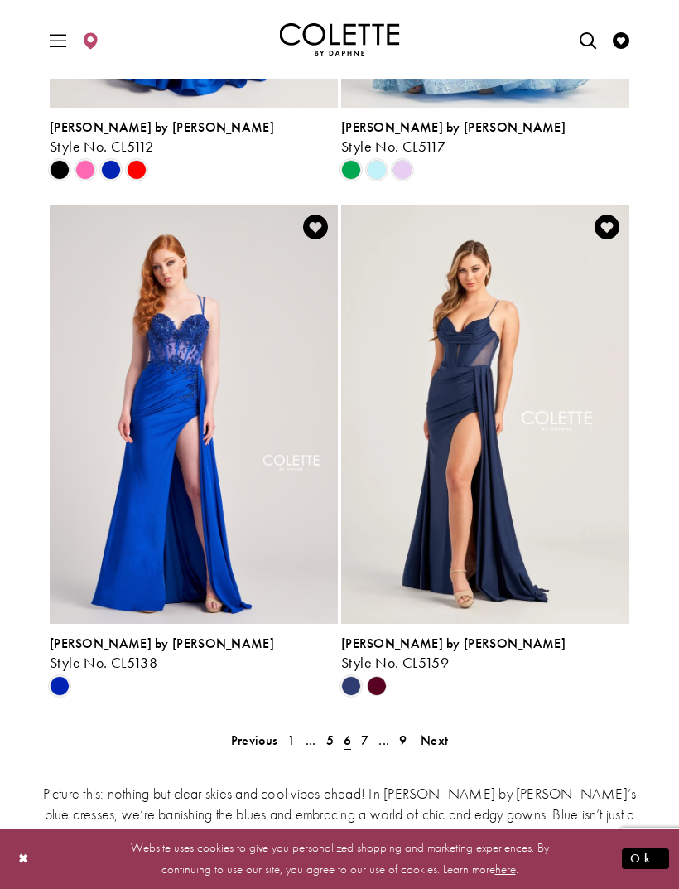
click at [435, 732] on span "Next" at bounding box center [434, 740] width 27 height 17
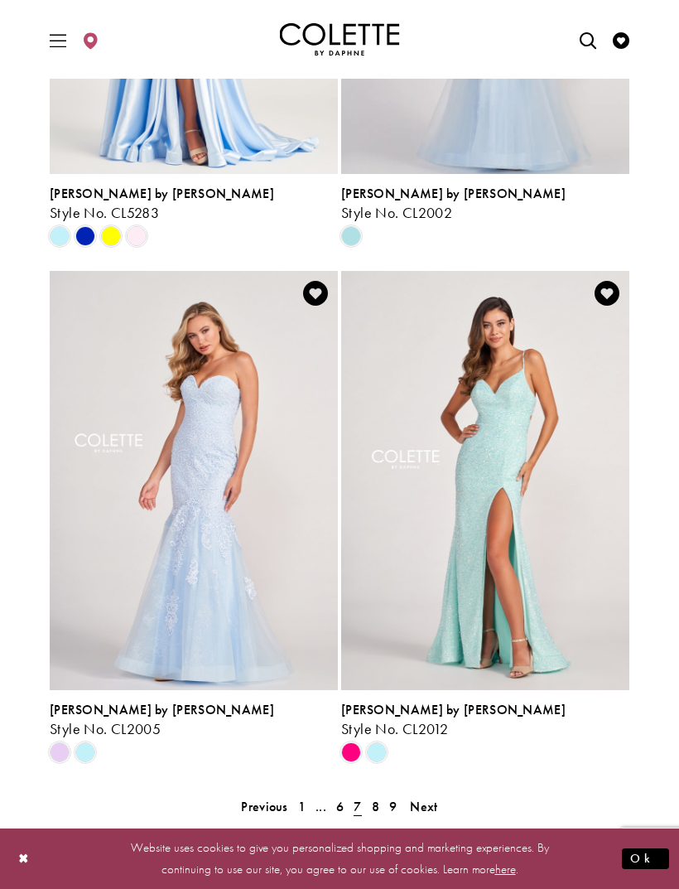
scroll to position [3044, 0]
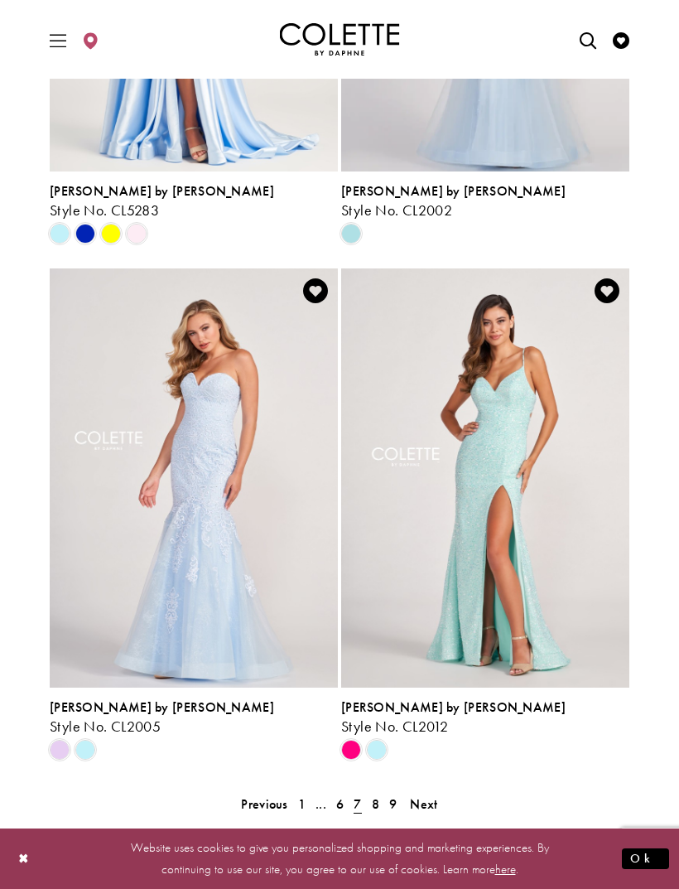
click at [434, 795] on span "Next" at bounding box center [423, 803] width 27 height 17
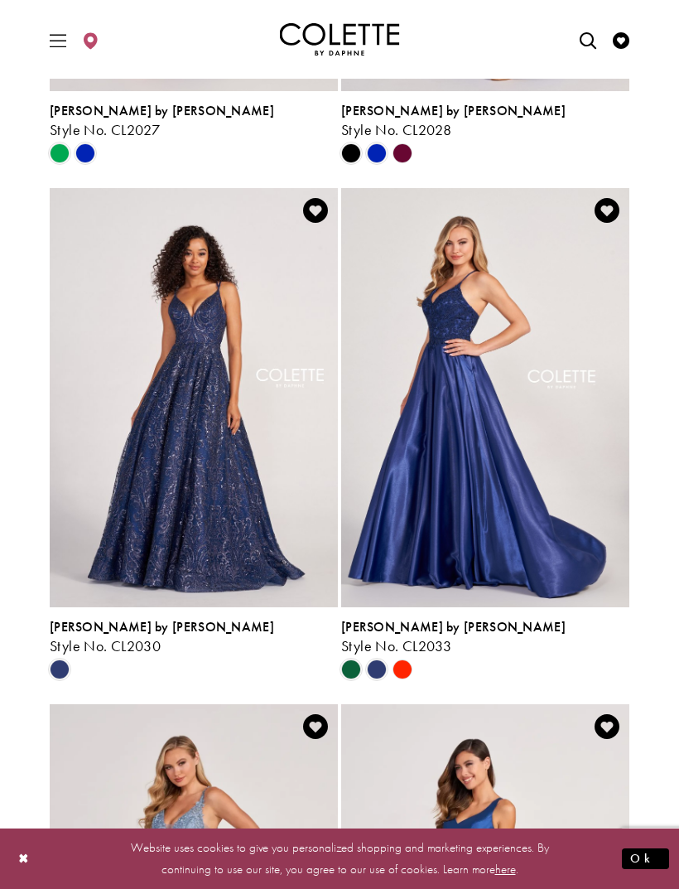
scroll to position [2609, 0]
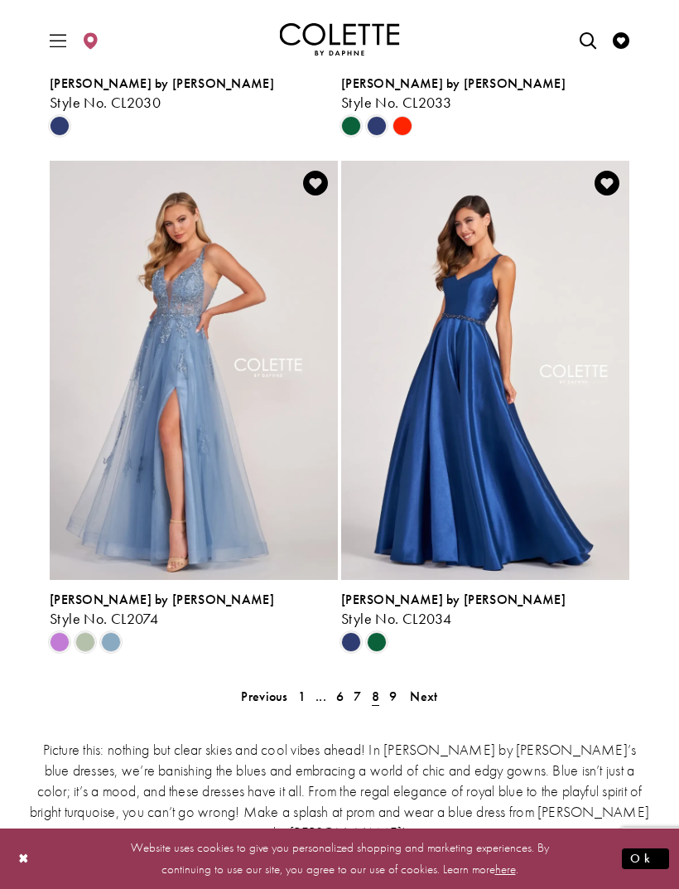
click at [425, 688] on span "Next" at bounding box center [423, 696] width 27 height 17
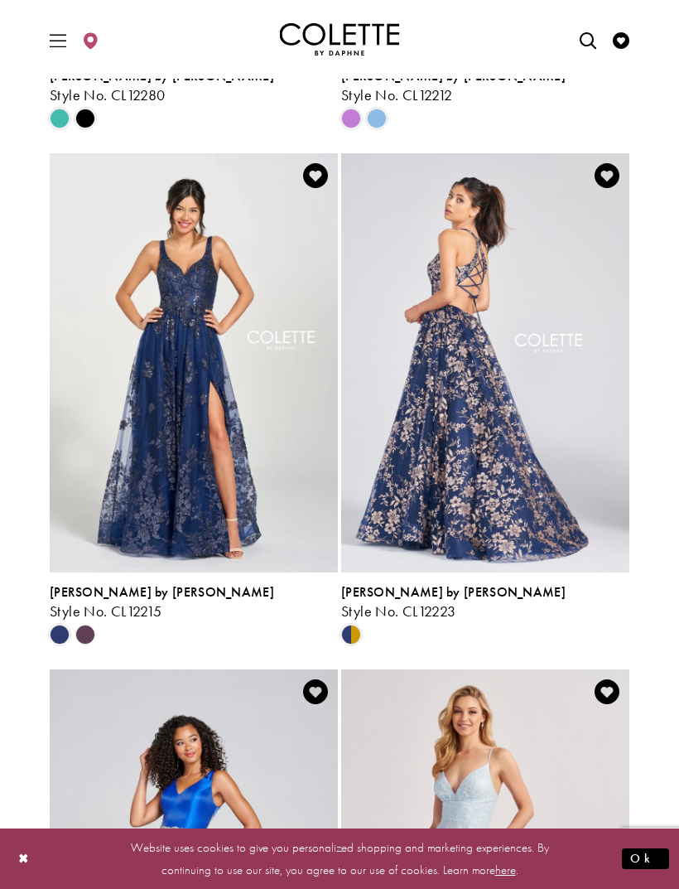
scroll to position [579, 0]
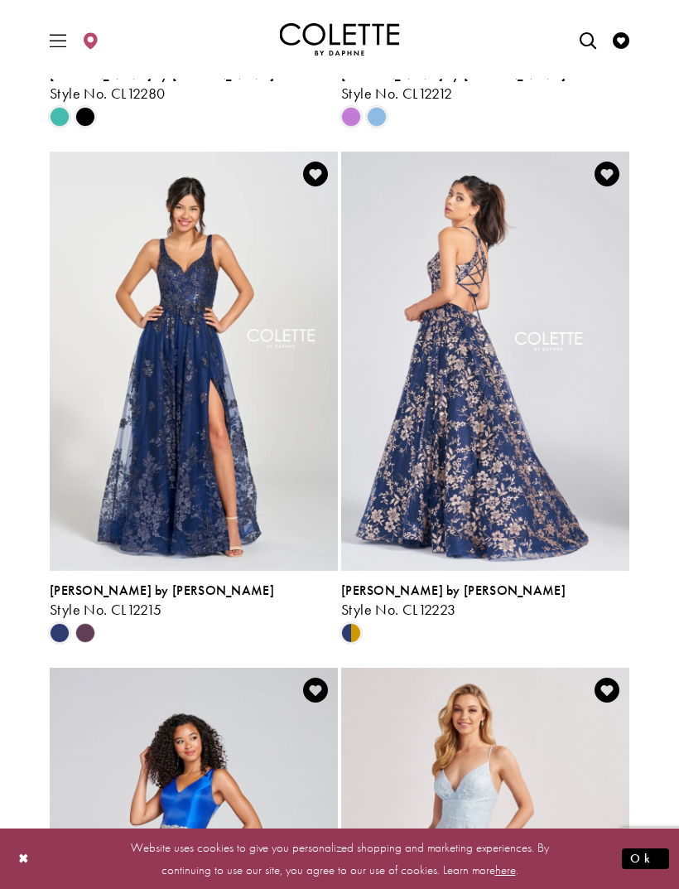
click at [478, 414] on img "Visit Colette by Daphne Style No. CL12223 Page" at bounding box center [485, 361] width 288 height 419
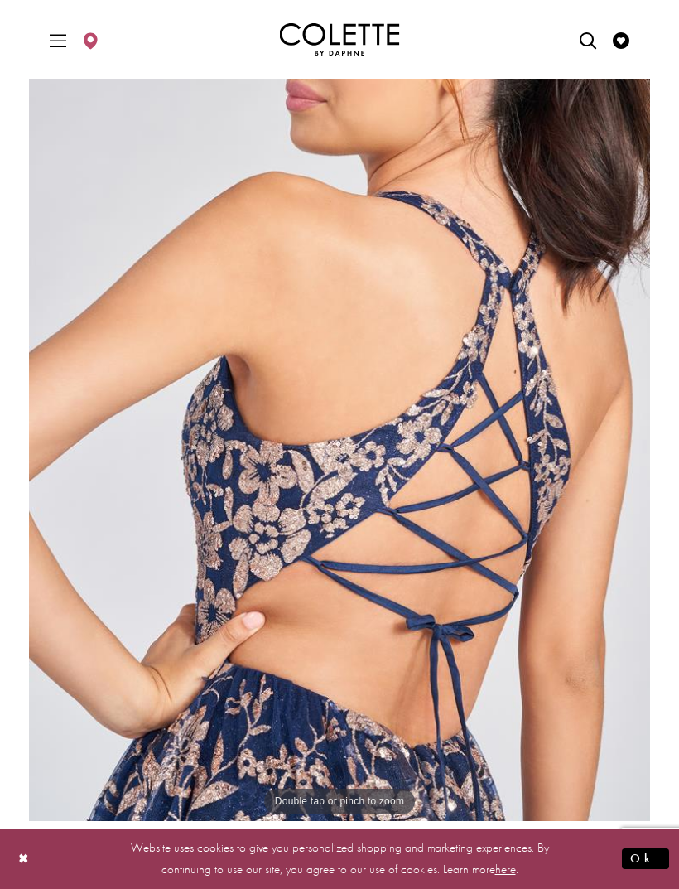
scroll to position [243, 0]
